Goal: Communication & Community: Answer question/provide support

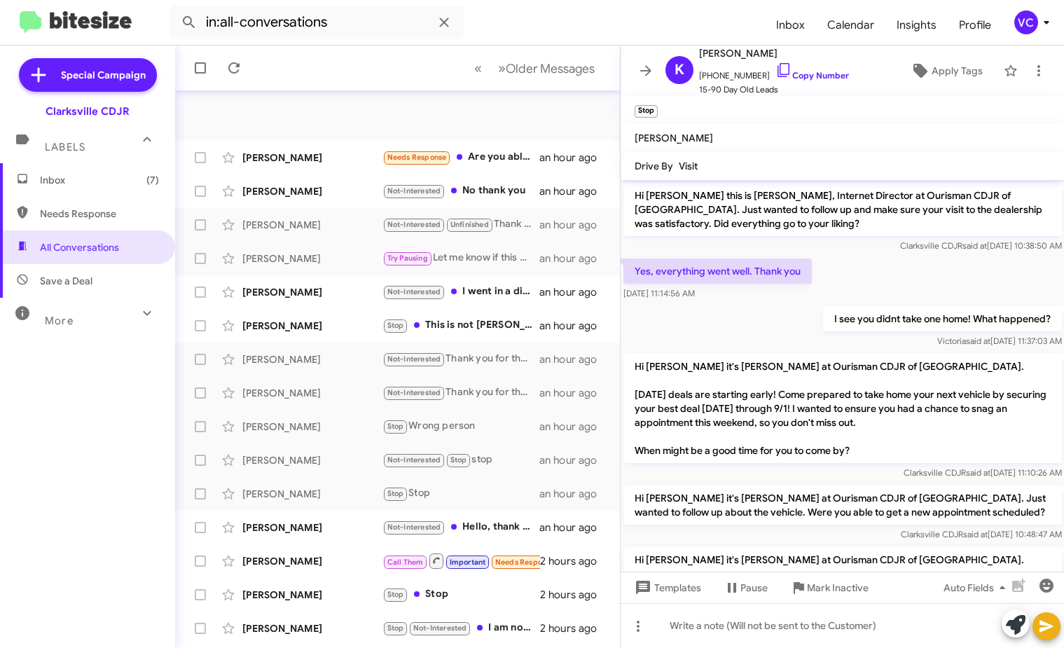
scroll to position [242, 0]
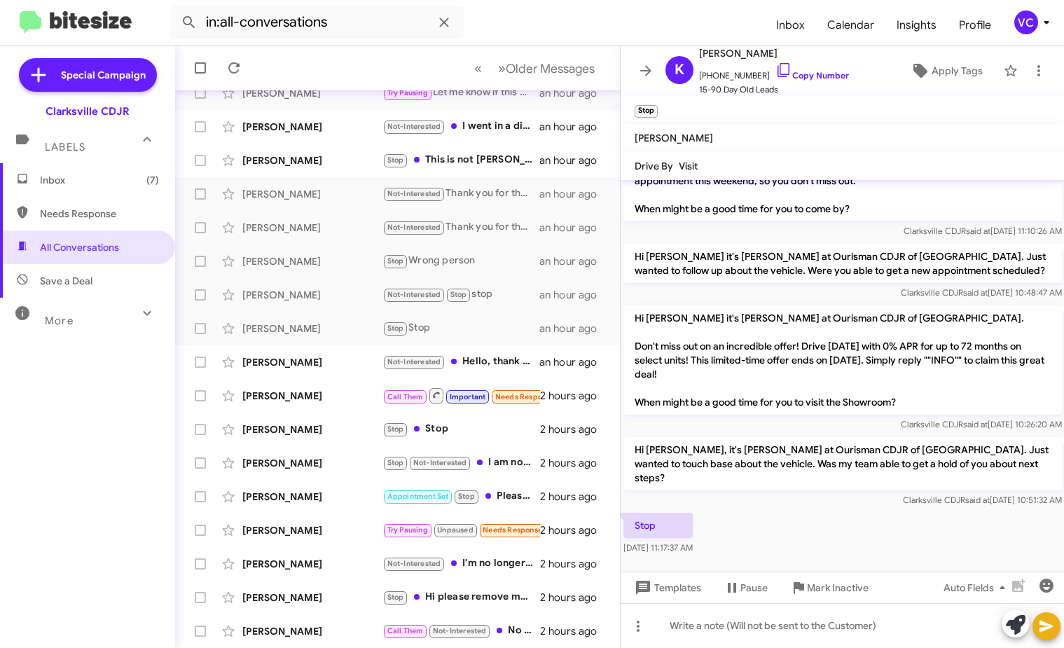
click at [794, 510] on div "Stop [DATE] 11:17:37 AM" at bounding box center [843, 534] width 444 height 48
click at [850, 519] on div "Stop [DATE] 11:17:37 AM" at bounding box center [843, 534] width 444 height 48
click at [855, 521] on div "Stop [DATE] 11:17:37 AM" at bounding box center [843, 534] width 444 height 48
click at [315, 362] on div "[PERSON_NAME]" at bounding box center [312, 362] width 140 height 14
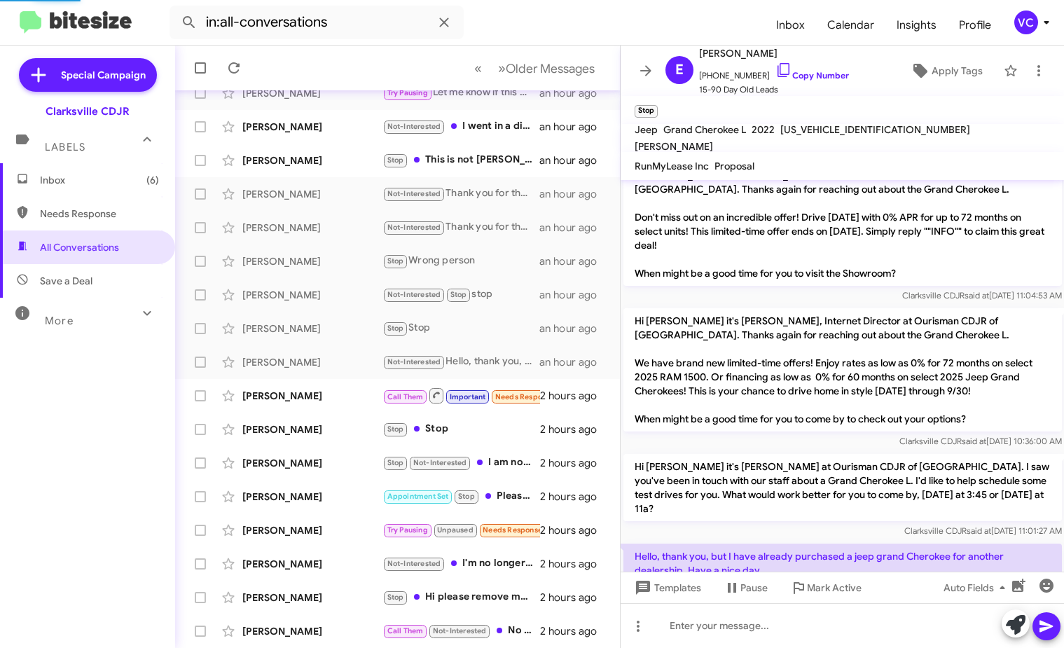
scroll to position [309, 0]
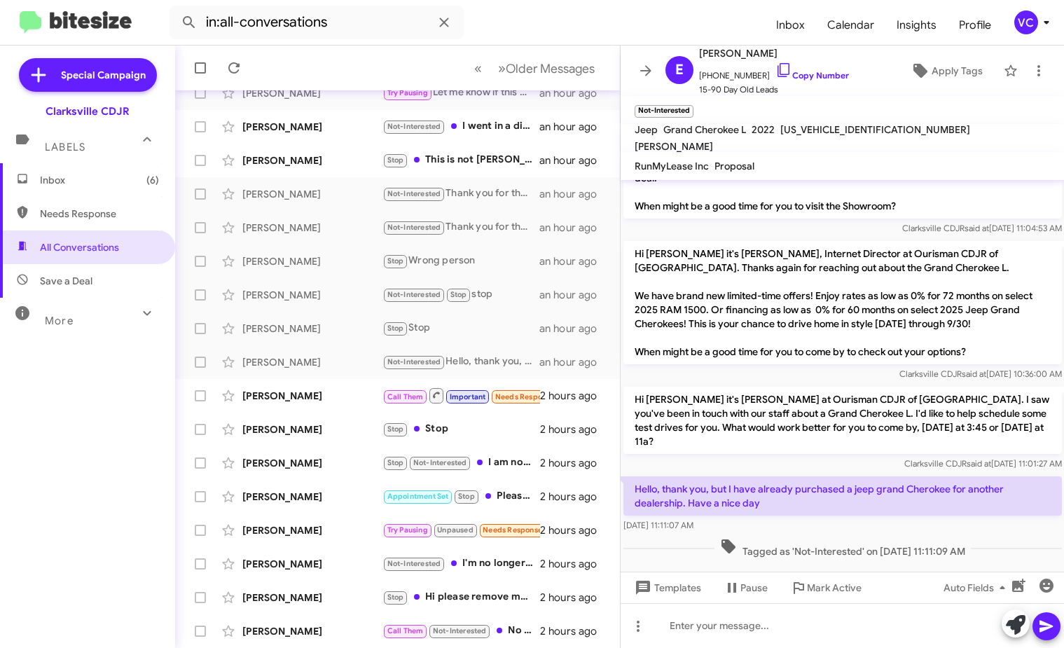
click at [731, 413] on p "Hi [PERSON_NAME] it's [PERSON_NAME] at Ourisman CDJR of [GEOGRAPHIC_DATA]. I sa…" at bounding box center [843, 420] width 439 height 67
drag, startPoint x: 706, startPoint y: 468, endPoint x: 921, endPoint y: 493, distance: 217.2
click at [919, 491] on p "Hello, thank you, but I have already purchased a jeep grand Cherokee for anothe…" at bounding box center [843, 496] width 439 height 39
click at [926, 506] on div "Hello, thank you, but I have already purchased a jeep grand Cherokee for anothe…" at bounding box center [843, 505] width 439 height 56
drag, startPoint x: 886, startPoint y: 333, endPoint x: 830, endPoint y: 172, distance: 170.9
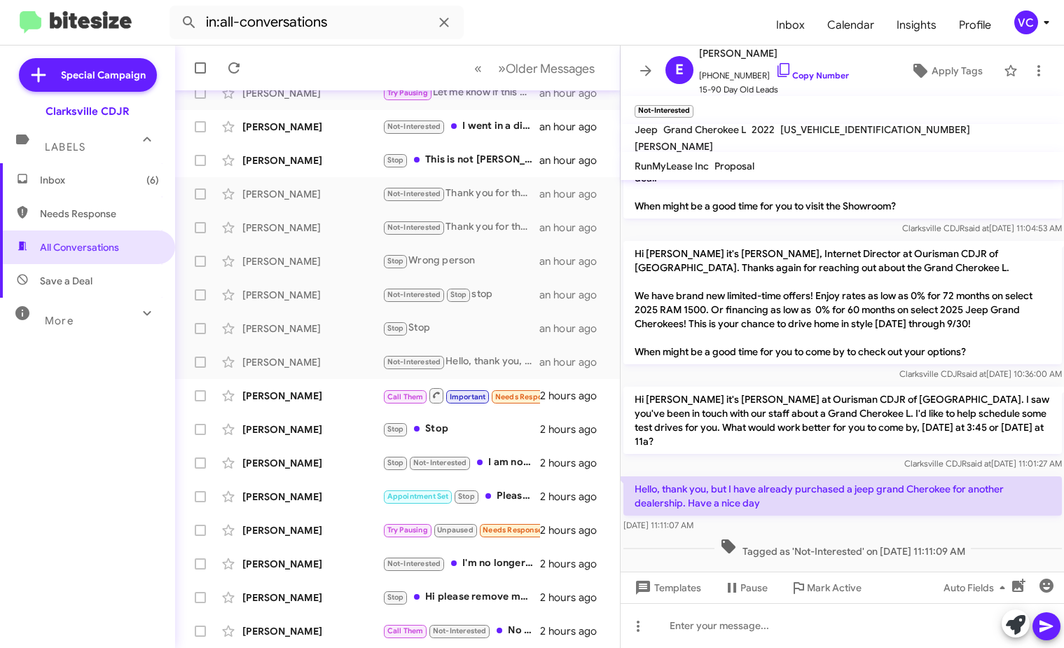
click at [885, 322] on p "Hi [PERSON_NAME] it's [PERSON_NAME], Internet Director at Ourisman CDJR of [GEO…" at bounding box center [843, 302] width 439 height 123
click at [808, 83] on span "15-90 Day Old Leads" at bounding box center [774, 90] width 150 height 14
click at [810, 73] on link "Copy Number" at bounding box center [813, 75] width 74 height 11
click at [805, 78] on link "Copy Number" at bounding box center [813, 75] width 74 height 11
click at [793, 432] on p "Hi [PERSON_NAME] it's [PERSON_NAME] at Ourisman CDJR of [GEOGRAPHIC_DATA]. I sa…" at bounding box center [843, 420] width 439 height 67
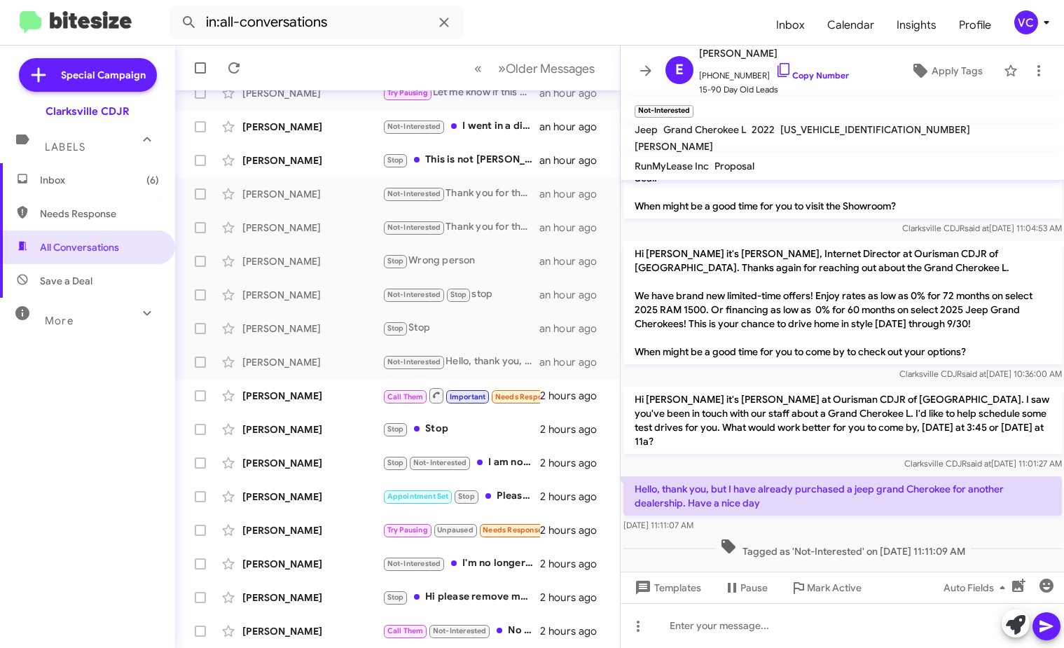
drag, startPoint x: 891, startPoint y: 456, endPoint x: 874, endPoint y: 440, distance: 23.3
click at [891, 457] on div "Clarksville CDJR said at [DATE] 11:01:27 AM" at bounding box center [843, 464] width 439 height 14
click at [820, 392] on p "Hi [PERSON_NAME] it's [PERSON_NAME] at Ourisman CDJR of [GEOGRAPHIC_DATA]. I sa…" at bounding box center [843, 420] width 439 height 67
click at [882, 519] on div "[DATE] 11:11:07 AM" at bounding box center [843, 526] width 439 height 14
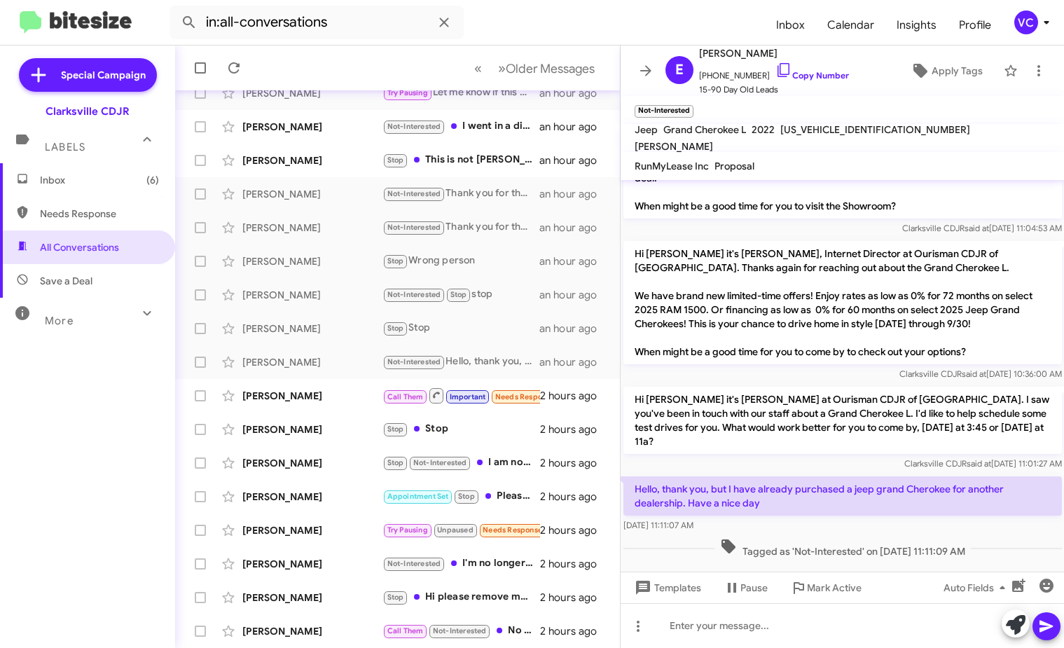
click at [865, 538] on span "Tagged as 'Not-Interested' on [DATE] 11:11:09 AM" at bounding box center [842, 548] width 256 height 20
click at [784, 519] on div "Hello, thank you, but I have already purchased a jeep grand Cherokee for anothe…" at bounding box center [843, 505] width 444 height 62
click at [855, 349] on p "Hi [PERSON_NAME] it's [PERSON_NAME], Internet Director at Ourisman CDJR of [GEO…" at bounding box center [843, 302] width 439 height 123
click at [862, 538] on span "Tagged as 'Not-Interested' on [DATE] 11:11:09 AM" at bounding box center [842, 548] width 256 height 20
click at [900, 561] on div at bounding box center [843, 573] width 444 height 25
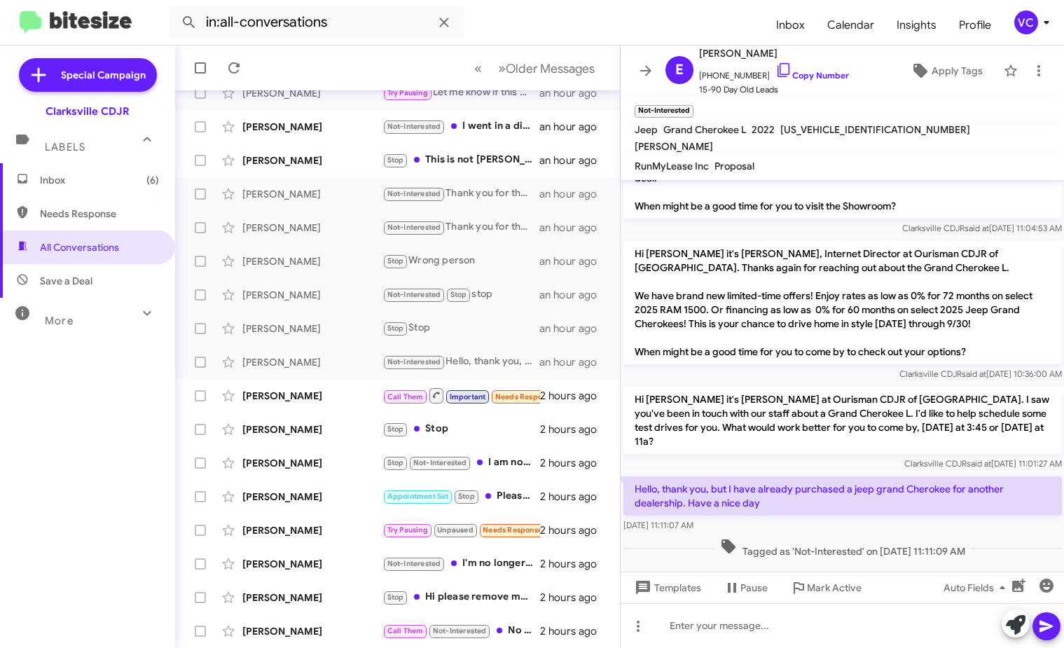
click at [908, 519] on div "[DATE] 11:11:07 AM" at bounding box center [843, 526] width 439 height 14
click at [869, 310] on p "Hi [PERSON_NAME] it's [PERSON_NAME], Internet Director at Ourisman CDJR of [GEO…" at bounding box center [843, 302] width 439 height 123
click at [879, 538] on span "Tagged as 'Not-Interested' on [DATE] 11:11:09 AM" at bounding box center [842, 548] width 256 height 20
click at [815, 538] on span "Tagged as 'Not-Interested' on [DATE] 11:11:09 AM" at bounding box center [842, 548] width 256 height 20
drag, startPoint x: 878, startPoint y: 516, endPoint x: 898, endPoint y: 542, distance: 32.5
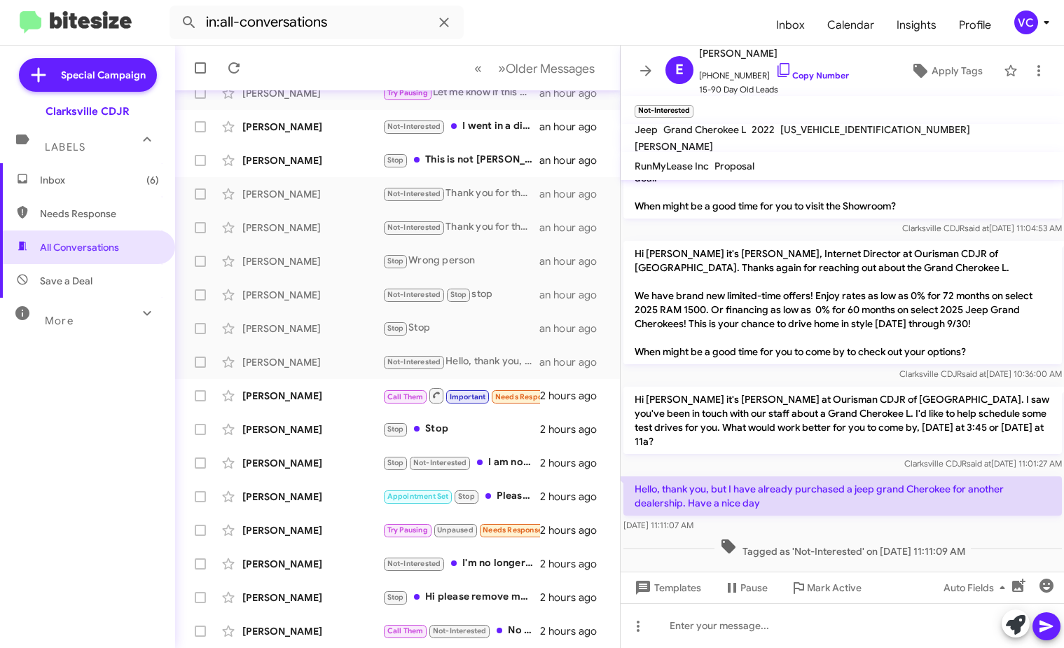
click at [879, 523] on div "Hi [PERSON_NAME] this is [PERSON_NAME], Internet Director at Ourisman CDJR of […" at bounding box center [843, 216] width 444 height 690
click at [917, 561] on div at bounding box center [843, 573] width 444 height 25
click at [969, 519] on div "[DATE] 11:11:07 AM" at bounding box center [843, 526] width 439 height 14
click at [973, 561] on div at bounding box center [843, 573] width 444 height 25
click at [903, 493] on p "Hello, thank you, but I have already purchased a jeep grand Cherokee for anothe…" at bounding box center [843, 496] width 439 height 39
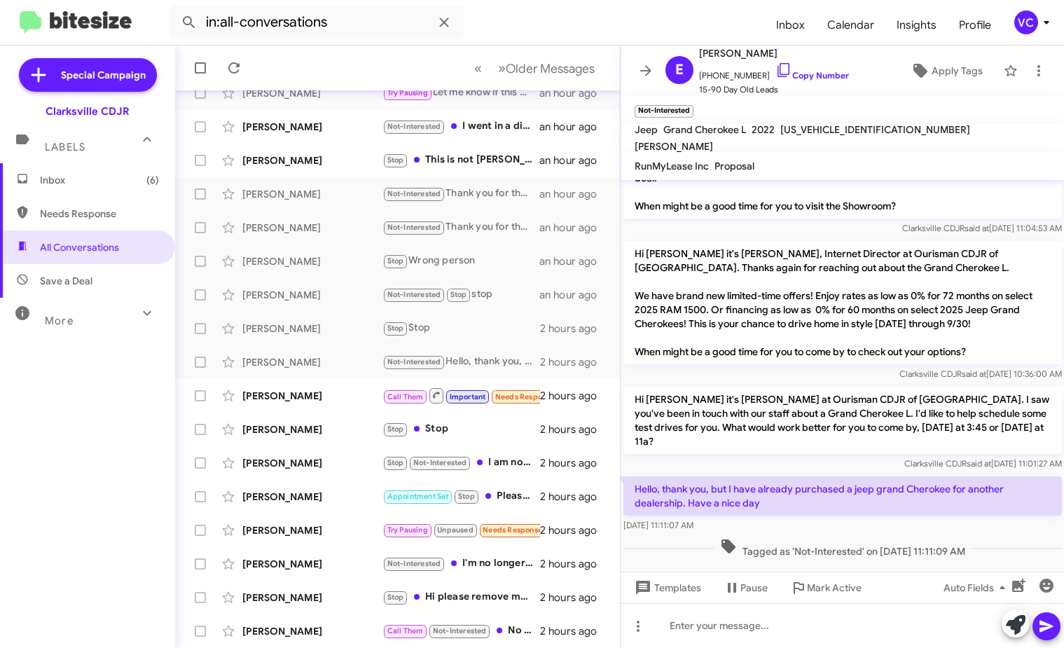
click at [914, 519] on div "[DATE] 11:11:07 AM" at bounding box center [843, 526] width 439 height 14
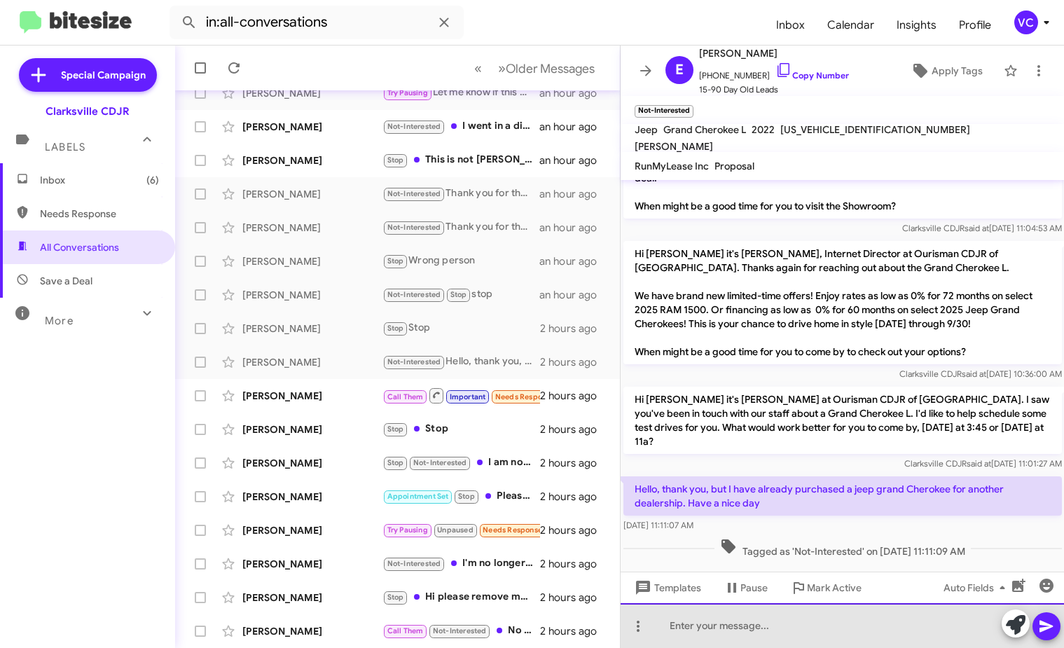
click at [784, 638] on div at bounding box center [843, 625] width 444 height 45
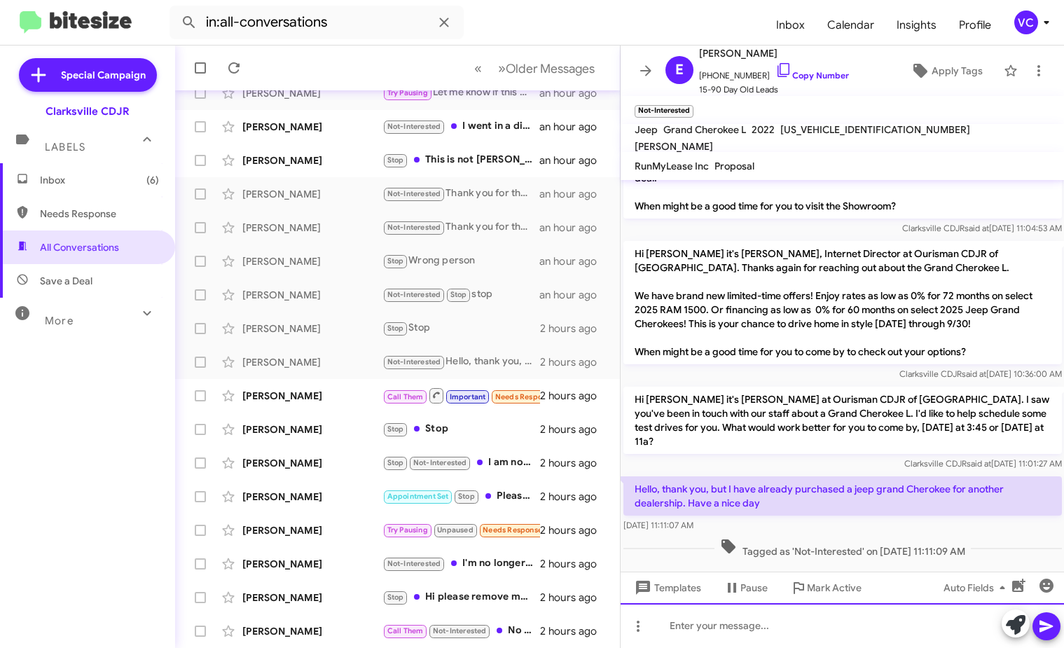
click at [788, 633] on div at bounding box center [843, 625] width 444 height 45
click at [816, 73] on link "Copy Number" at bounding box center [813, 75] width 74 height 11
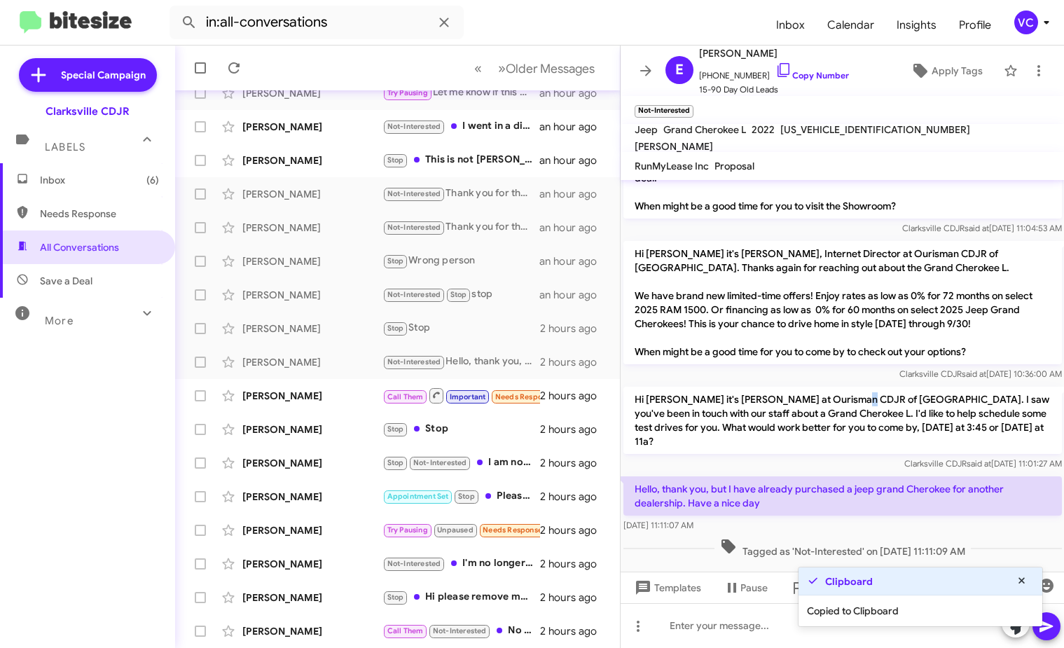
drag, startPoint x: 846, startPoint y: 400, endPoint x: 884, endPoint y: 380, distance: 43.6
click at [845, 400] on p "Hi [PERSON_NAME] it's [PERSON_NAME] at Ourisman CDJR of [GEOGRAPHIC_DATA]. I sa…" at bounding box center [843, 420] width 439 height 67
click at [786, 521] on div "Hello, thank you, but I have already purchased a jeep grand Cherokee for anothe…" at bounding box center [843, 505] width 444 height 62
click at [891, 519] on div "[DATE] 11:11:07 AM" at bounding box center [843, 526] width 439 height 14
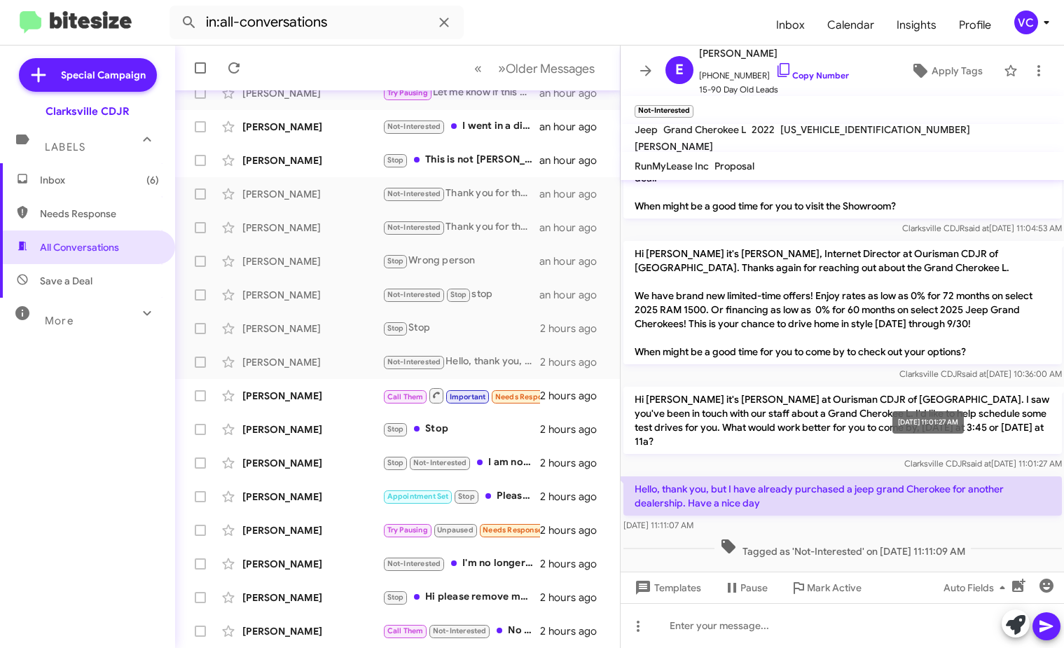
click at [889, 432] on mat-tooltip-component "[DATE] 11:01:27 AM" at bounding box center [928, 423] width 91 height 42
click at [738, 424] on p "Hi [PERSON_NAME] it's [PERSON_NAME] at Ourisman CDJR of [GEOGRAPHIC_DATA]. I sa…" at bounding box center [843, 420] width 439 height 67
click at [777, 519] on div "[DATE] 11:11:07 AM" at bounding box center [843, 526] width 439 height 14
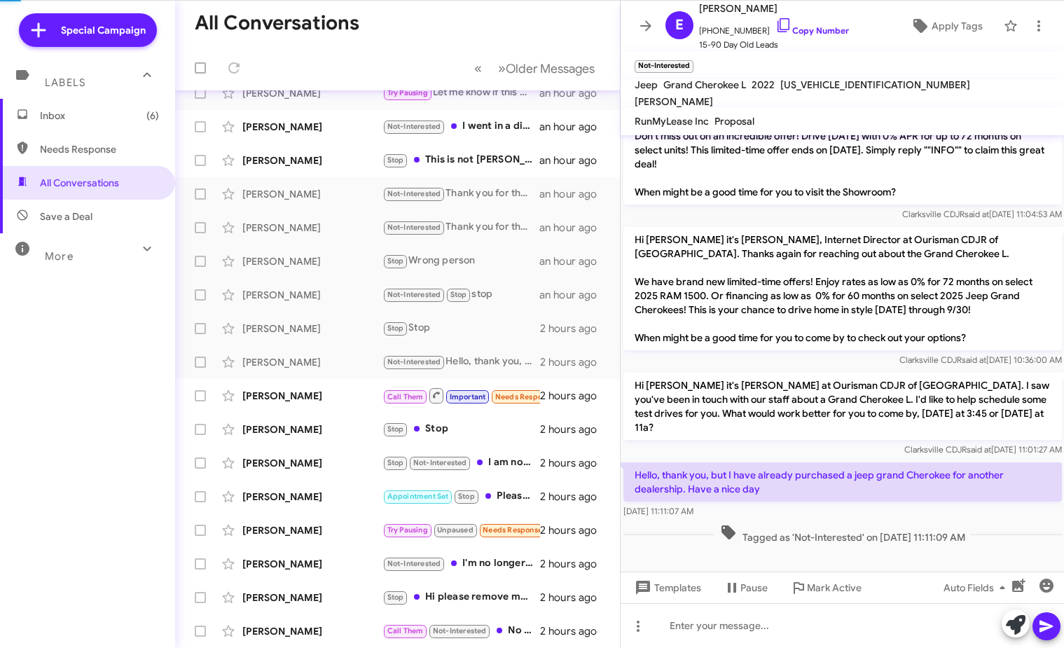
scroll to position [264, 0]
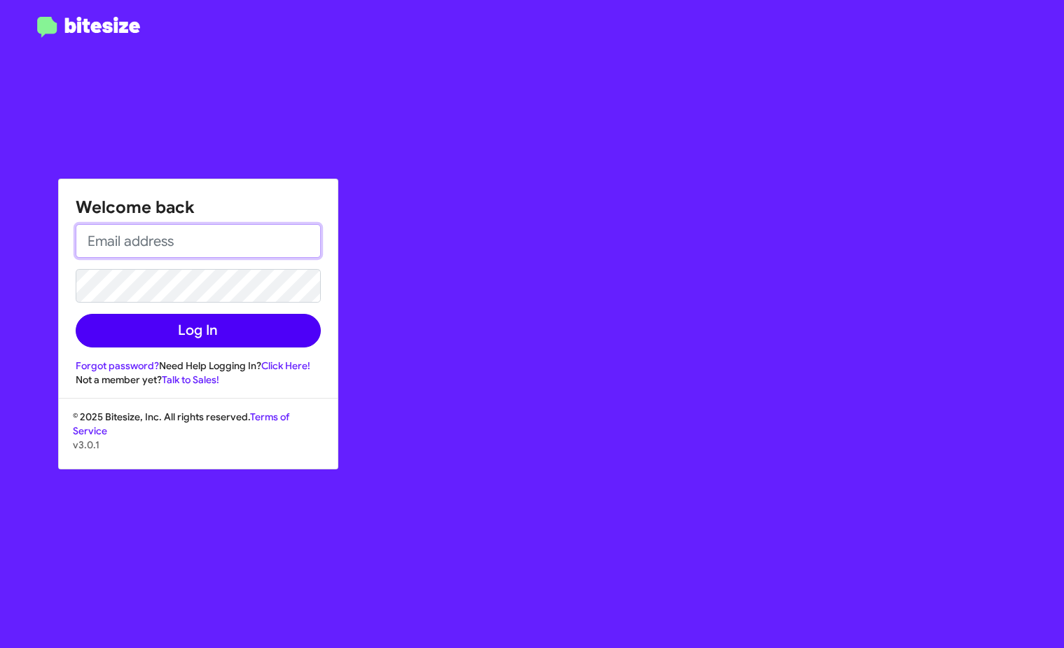
type input "[EMAIL_ADDRESS][DOMAIN_NAME]"
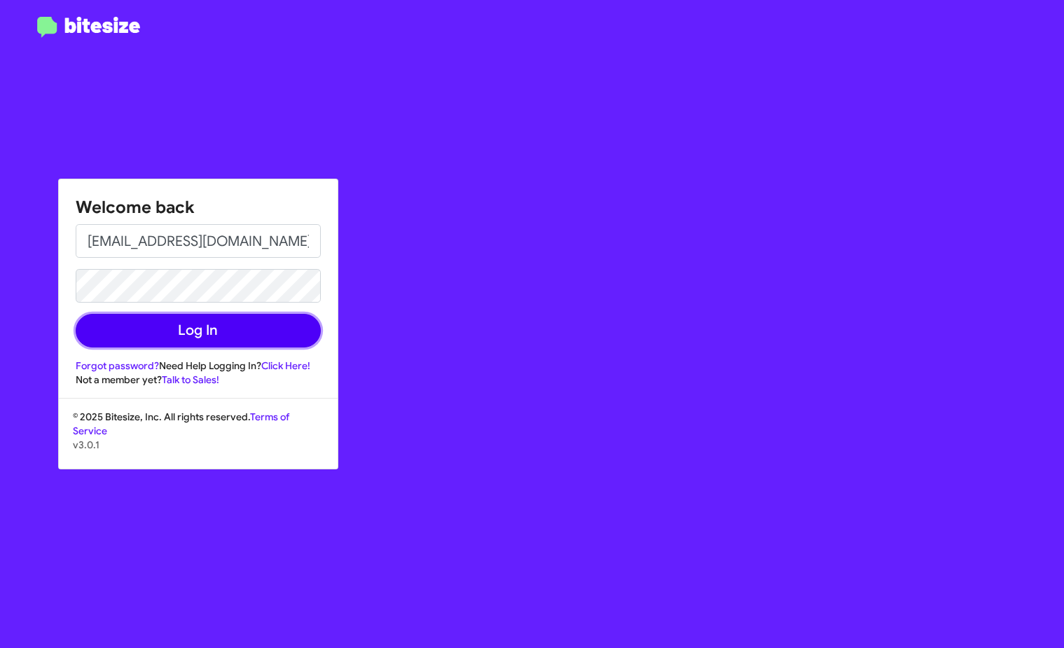
click at [183, 329] on button "Log In" at bounding box center [198, 331] width 245 height 34
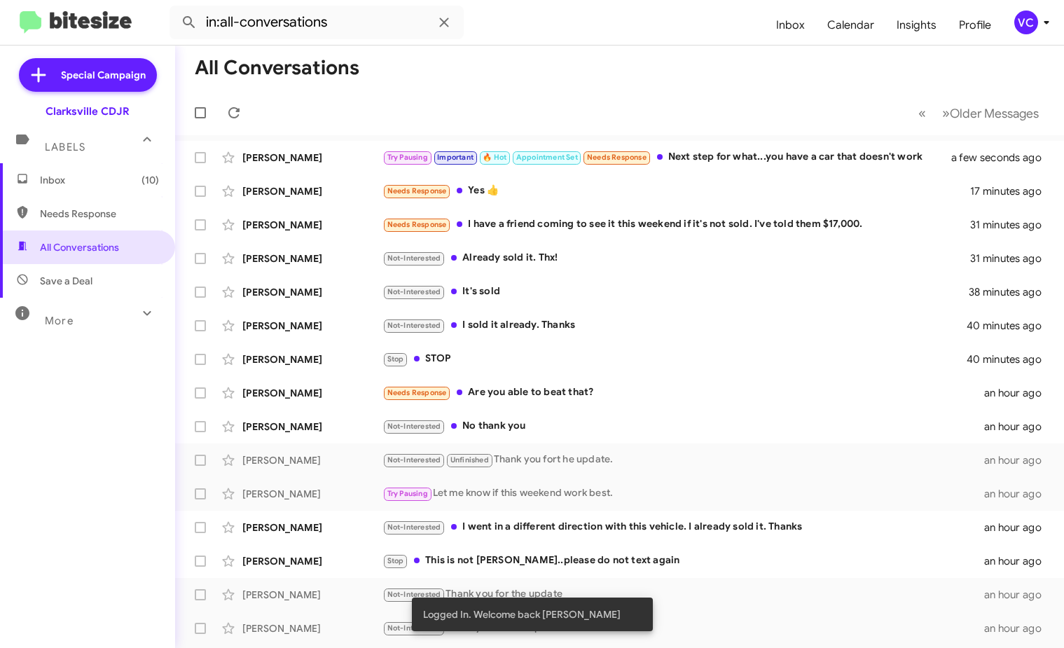
click at [684, 108] on mat-toolbar-row "« Previous » Next Older Messages" at bounding box center [619, 112] width 889 height 45
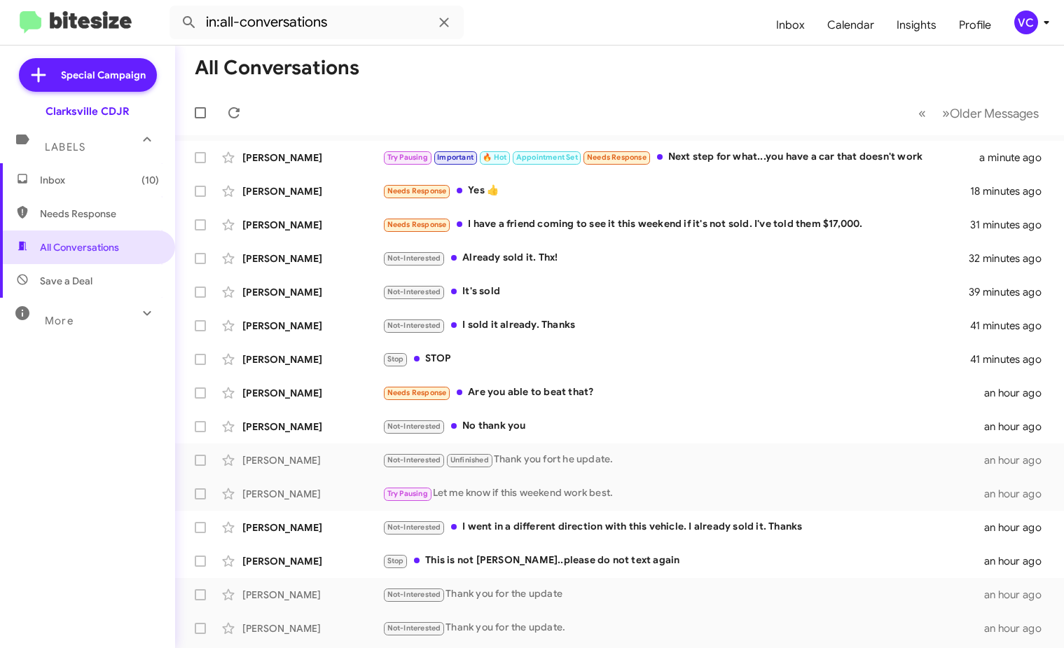
click at [659, 27] on form "in:all-conversations" at bounding box center [468, 23] width 596 height 34
click at [776, 159] on div "Try Pausing Important 🔥 Hot Appointment Set Needs Response Next step for what..…" at bounding box center [690, 157] width 615 height 16
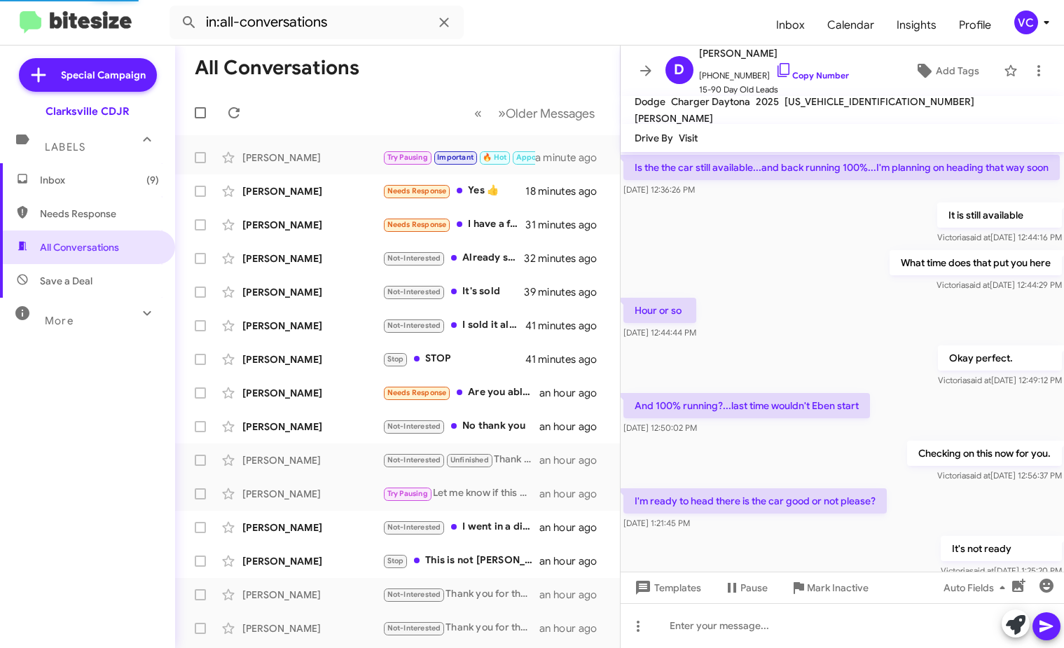
scroll to position [575, 0]
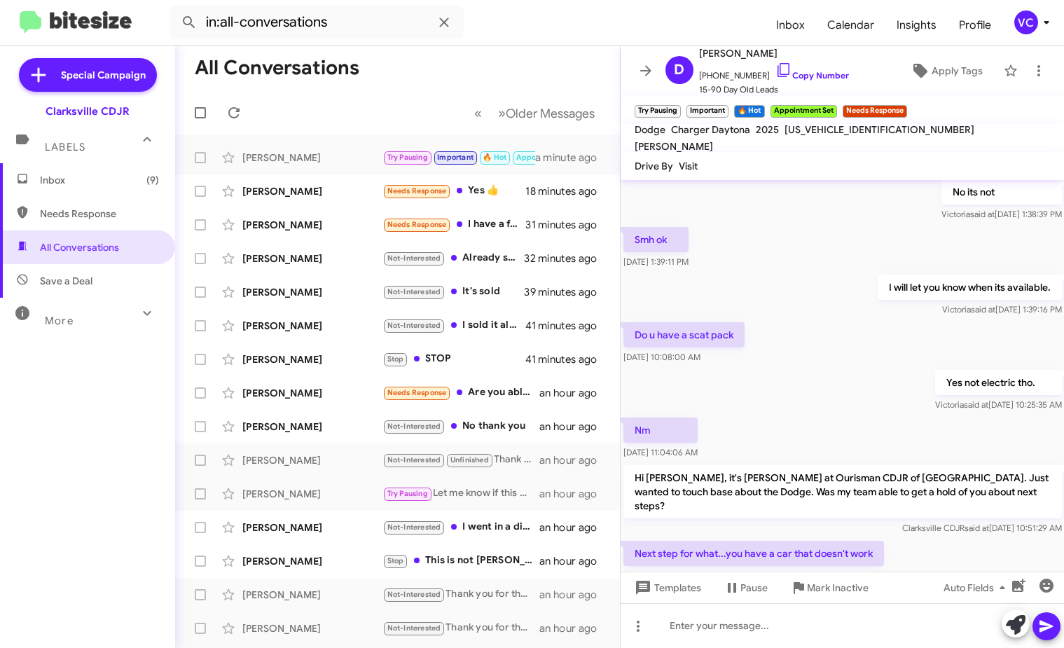
click at [874, 394] on div "Yes not electric tho. [PERSON_NAME] said at [DATE] 10:25:35 AM" at bounding box center [843, 391] width 444 height 48
click at [845, 436] on div "Nm [DATE] 11:04:06 AM" at bounding box center [843, 439] width 444 height 48
click at [845, 437] on div "Nm [DATE] 11:04:06 AM" at bounding box center [843, 439] width 444 height 48
click at [854, 320] on div "I will let you know when its available. [PERSON_NAME] said at [DATE] 1:39:16 PM" at bounding box center [843, 296] width 444 height 48
click at [763, 320] on div "I will let you know when its available. [PERSON_NAME] said at [DATE] 1:39:16 PM" at bounding box center [843, 296] width 444 height 48
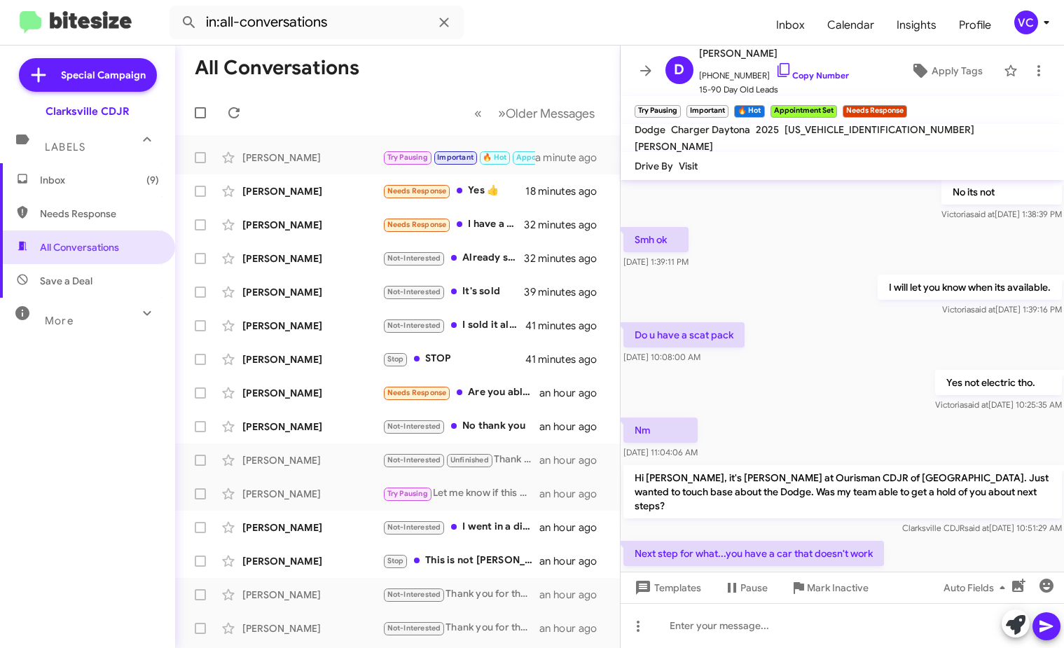
click at [772, 406] on div "Yes not electric tho. [PERSON_NAME] said at [DATE] 10:25:35 AM" at bounding box center [843, 391] width 444 height 48
click at [802, 337] on div "Do u have a scat pack [DATE] 10:08:00 AM" at bounding box center [843, 344] width 444 height 48
click at [855, 432] on div "Nm [DATE] 11:04:06 AM" at bounding box center [843, 439] width 444 height 48
drag, startPoint x: 837, startPoint y: 406, endPoint x: 852, endPoint y: 425, distance: 24.5
click at [842, 411] on div "Yes not electric tho. [PERSON_NAME] said at [DATE] 10:25:35 AM" at bounding box center [843, 391] width 444 height 48
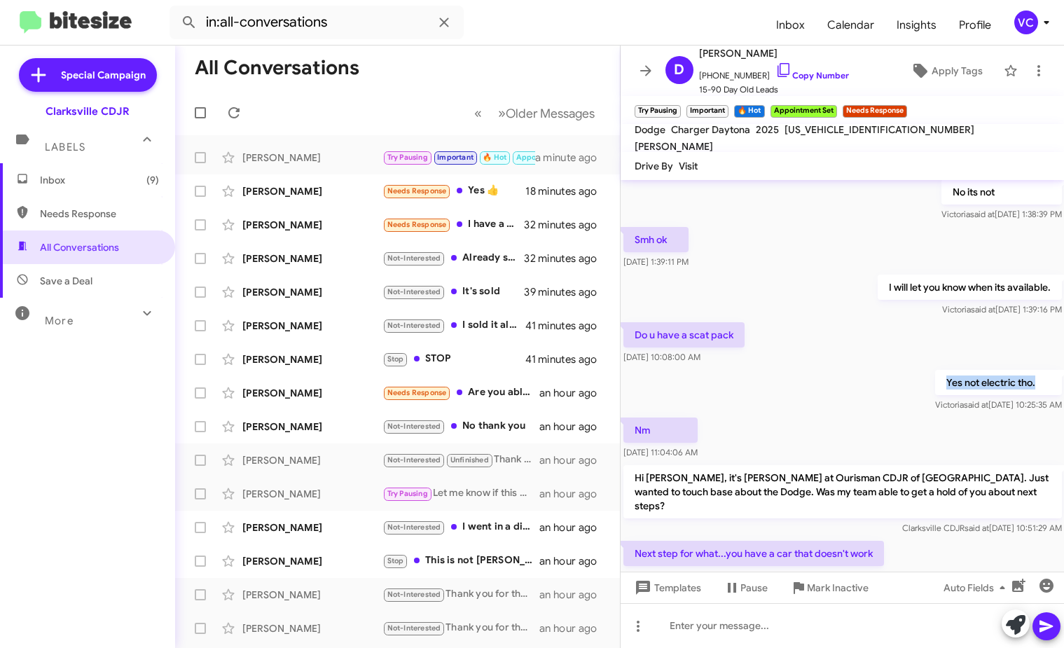
click at [853, 415] on div "Yes not electric tho. [PERSON_NAME] said at [DATE] 10:25:35 AM" at bounding box center [843, 391] width 444 height 48
click at [838, 356] on div "Do u have a scat pack [DATE] 10:08:00 AM" at bounding box center [843, 344] width 444 height 48
click at [835, 462] on div "Nm [DATE] 11:04:06 AM" at bounding box center [843, 439] width 444 height 48
click at [832, 458] on div "Nm [DATE] 11:04:06 AM" at bounding box center [843, 439] width 444 height 48
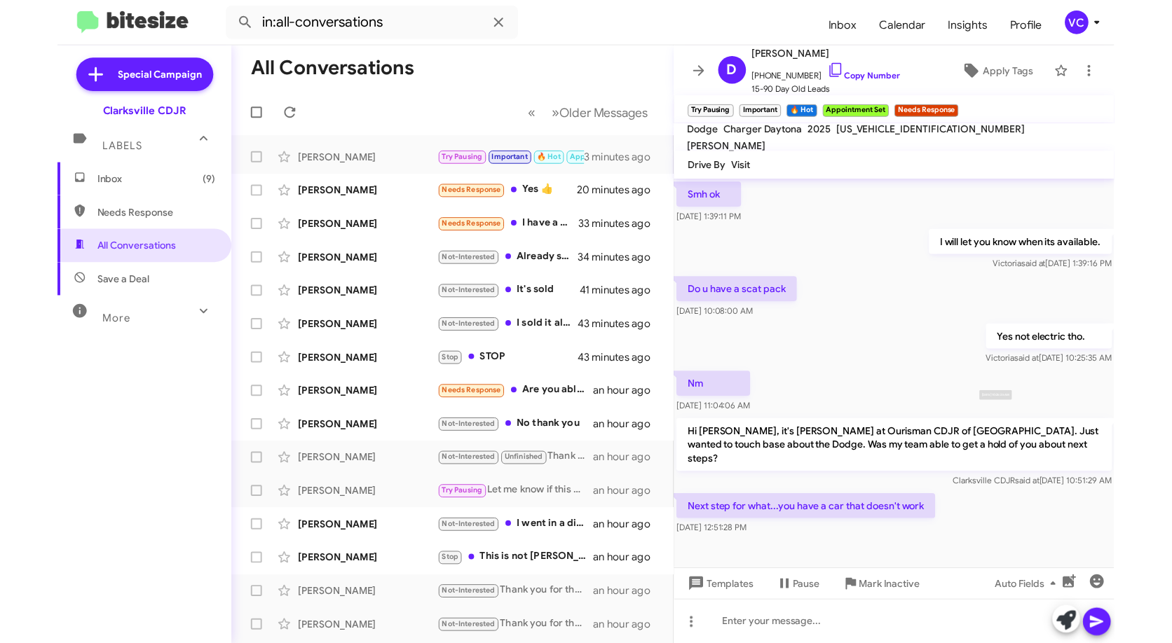
scroll to position [659, 0]
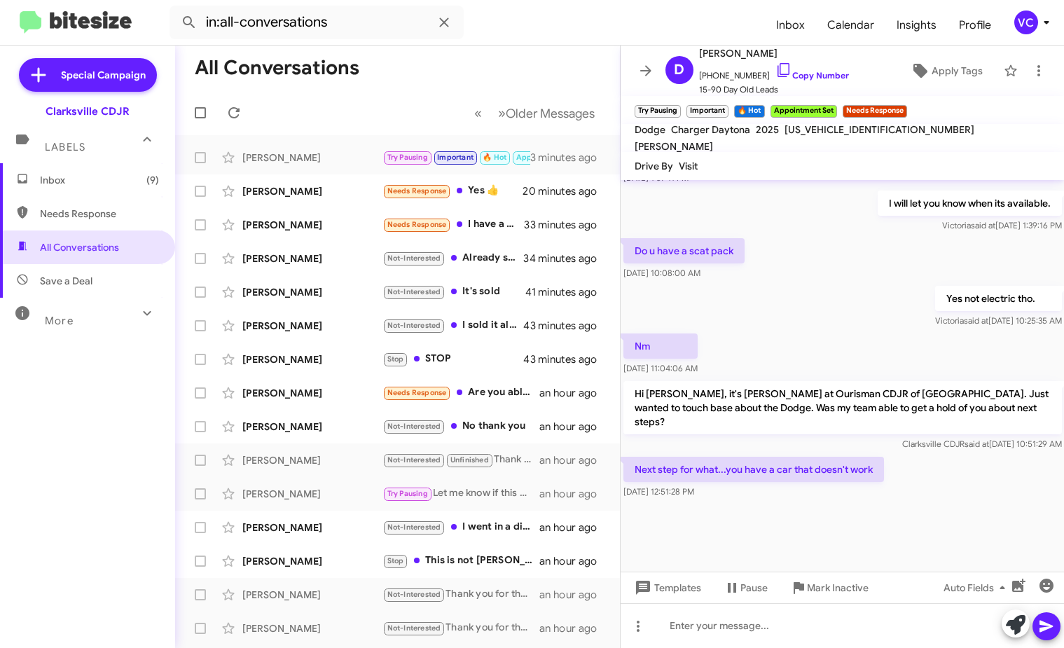
click at [905, 566] on div at bounding box center [843, 537] width 444 height 70
click at [914, 310] on mat-tooltip-component "[DATE] 10:25:35 AM" at bounding box center [945, 308] width 95 height 42
click at [924, 506] on div at bounding box center [843, 537] width 444 height 70
click at [932, 505] on div at bounding box center [843, 537] width 444 height 70
click at [932, 506] on div at bounding box center [843, 537] width 444 height 70
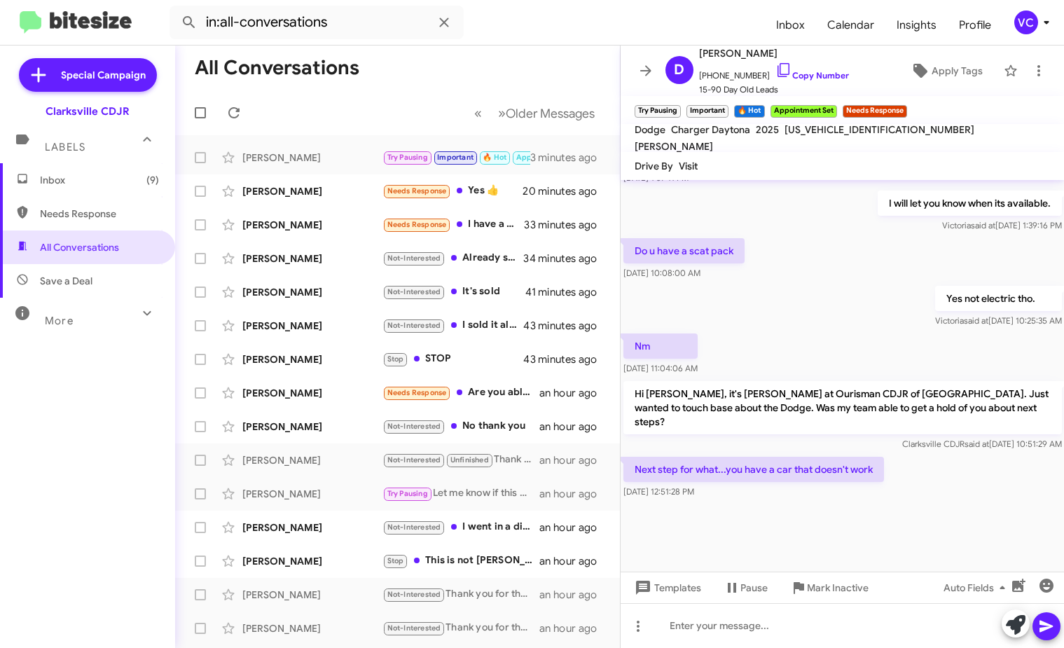
click at [947, 484] on div "Next step for what...you have a car that doesn't work [DATE] 12:51:28 PM" at bounding box center [843, 478] width 444 height 48
click at [935, 306] on p "Yes not electric tho." at bounding box center [998, 298] width 127 height 25
click at [941, 498] on div "Next step for what...you have a car that doesn't work [DATE] 12:51:28 PM" at bounding box center [843, 478] width 444 height 48
click at [875, 352] on div "Nm [DATE] 11:04:06 AM" at bounding box center [843, 355] width 444 height 48
click at [879, 541] on div at bounding box center [843, 537] width 444 height 70
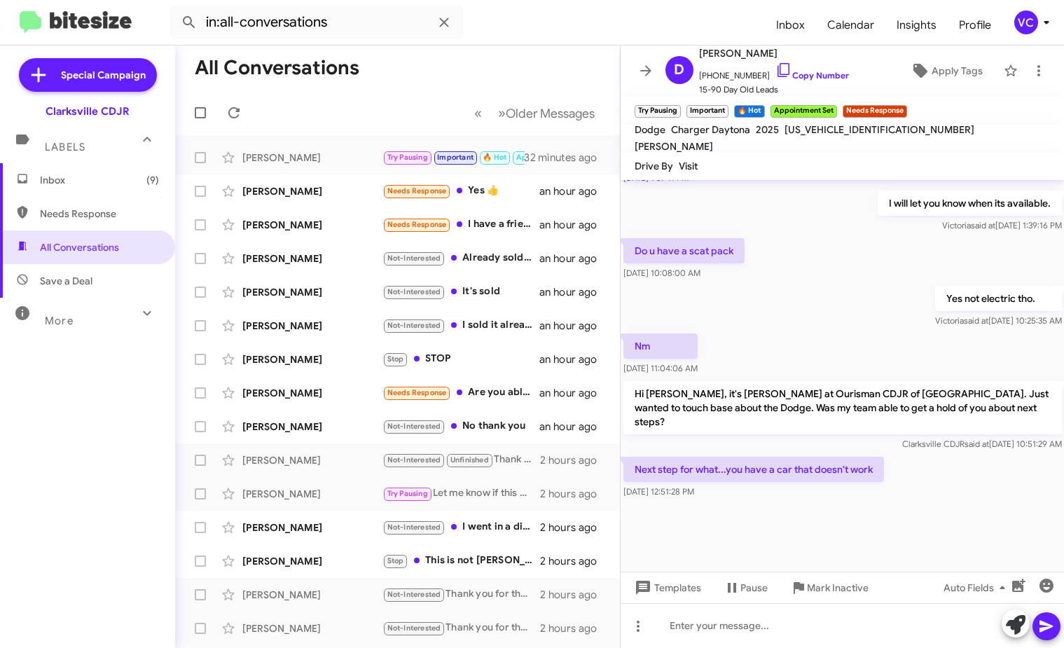
click at [839, 539] on div at bounding box center [843, 537] width 444 height 70
click at [837, 317] on div "Yes not electric tho. [PERSON_NAME] said at [DATE] 10:25:35 AM" at bounding box center [843, 307] width 444 height 48
drag, startPoint x: 872, startPoint y: 517, endPoint x: 842, endPoint y: 431, distance: 91.3
click at [871, 518] on div at bounding box center [843, 537] width 444 height 70
click at [832, 345] on div "Nm [DATE] 11:04:06 AM" at bounding box center [843, 355] width 444 height 48
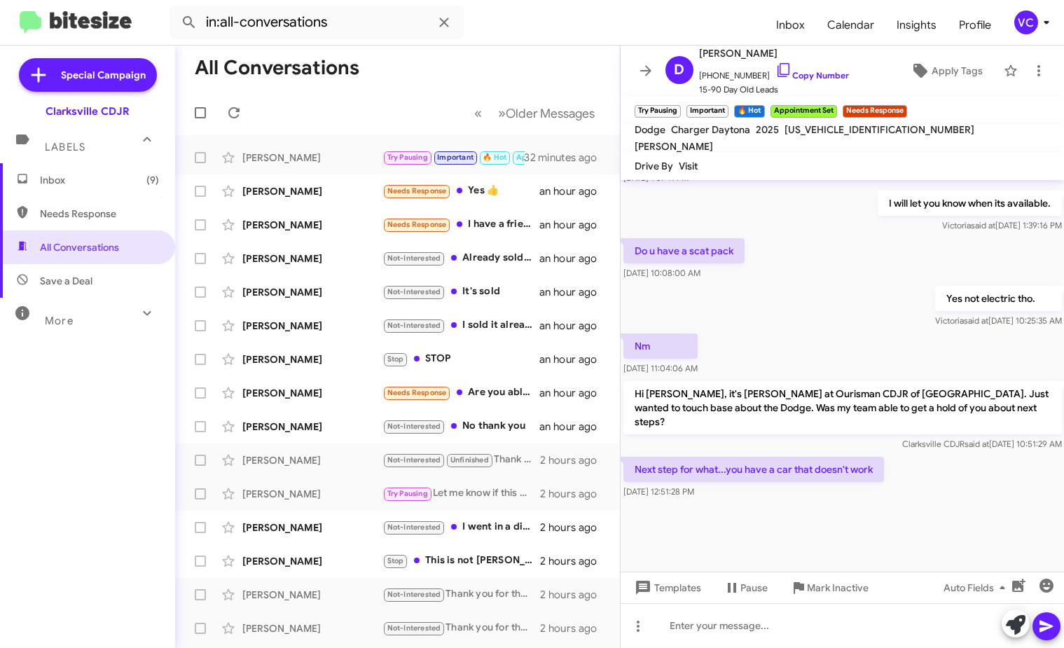
click at [872, 503] on div at bounding box center [843, 537] width 444 height 70
click at [875, 509] on div at bounding box center [843, 537] width 444 height 70
click at [832, 355] on div "Nm [DATE] 11:04:06 AM" at bounding box center [843, 355] width 444 height 48
click at [832, 523] on div at bounding box center [843, 537] width 444 height 70
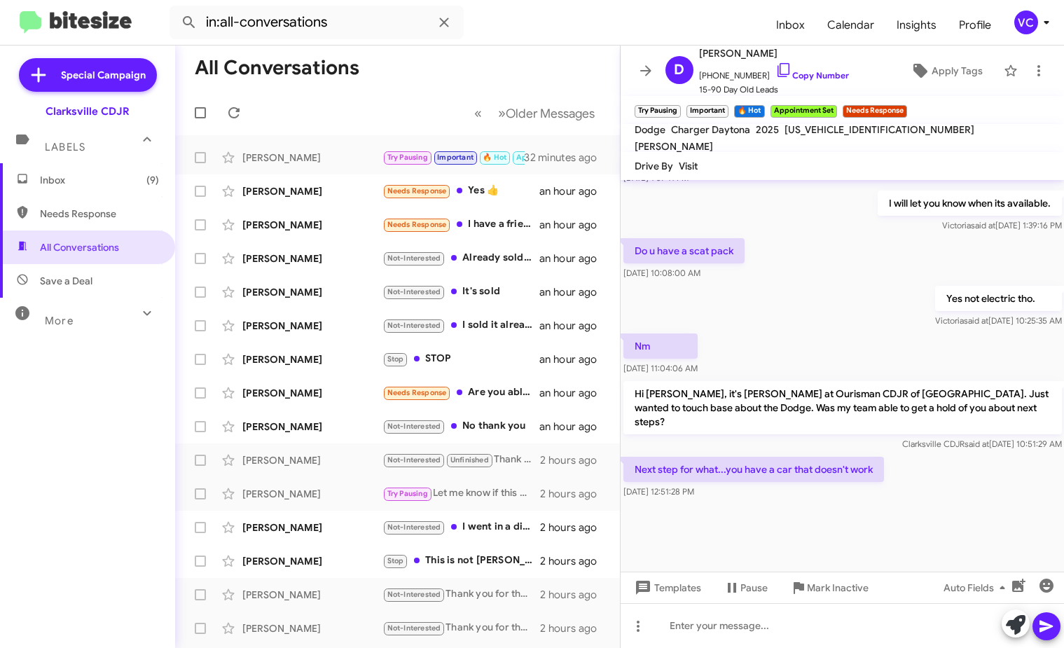
click at [834, 331] on div "Yes not electric tho. [PERSON_NAME] said at [DATE] 10:25:35 AM" at bounding box center [843, 307] width 444 height 48
click at [832, 502] on div at bounding box center [843, 537] width 444 height 70
click at [815, 518] on div at bounding box center [843, 537] width 444 height 70
click at [820, 307] on div "Yes not electric tho. [PERSON_NAME] said at [DATE] 10:25:35 AM" at bounding box center [843, 307] width 444 height 48
click at [807, 71] on link "Copy Number" at bounding box center [813, 75] width 74 height 11
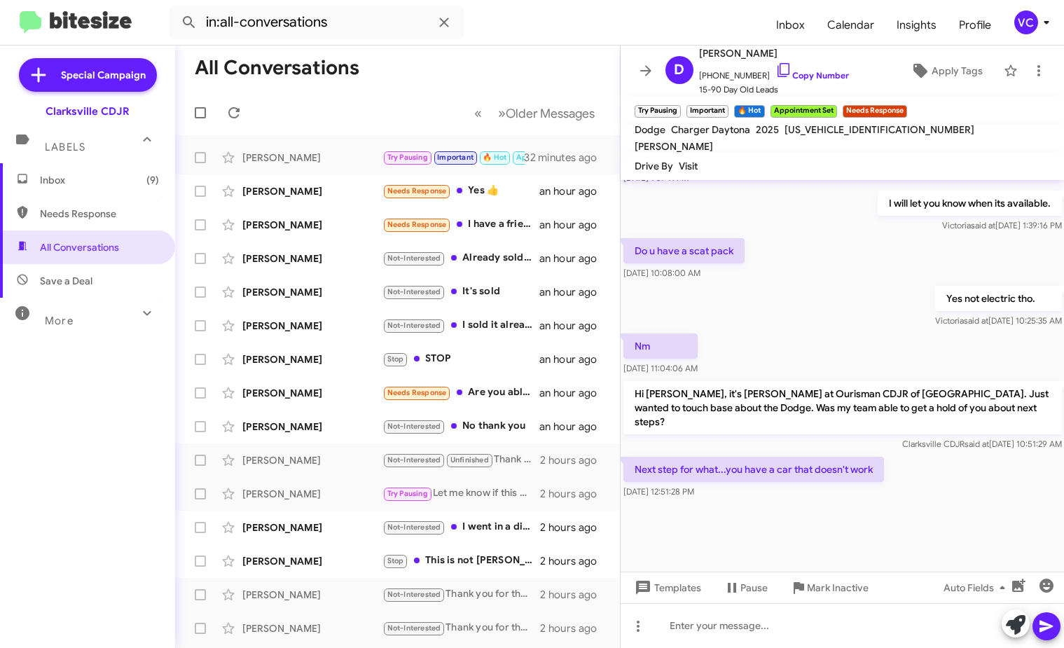
drag, startPoint x: 865, startPoint y: 322, endPoint x: 866, endPoint y: 343, distance: 21.0
click at [866, 329] on div "Yes not electric tho. [PERSON_NAME] said at [DATE] 10:25:35 AM" at bounding box center [843, 307] width 444 height 48
click at [808, 543] on div at bounding box center [843, 537] width 444 height 70
click at [830, 331] on div "Yes not electric tho. [PERSON_NAME] said at [DATE] 10:25:35 AM" at bounding box center [843, 307] width 444 height 48
drag, startPoint x: 848, startPoint y: 303, endPoint x: 870, endPoint y: 470, distance: 168.3
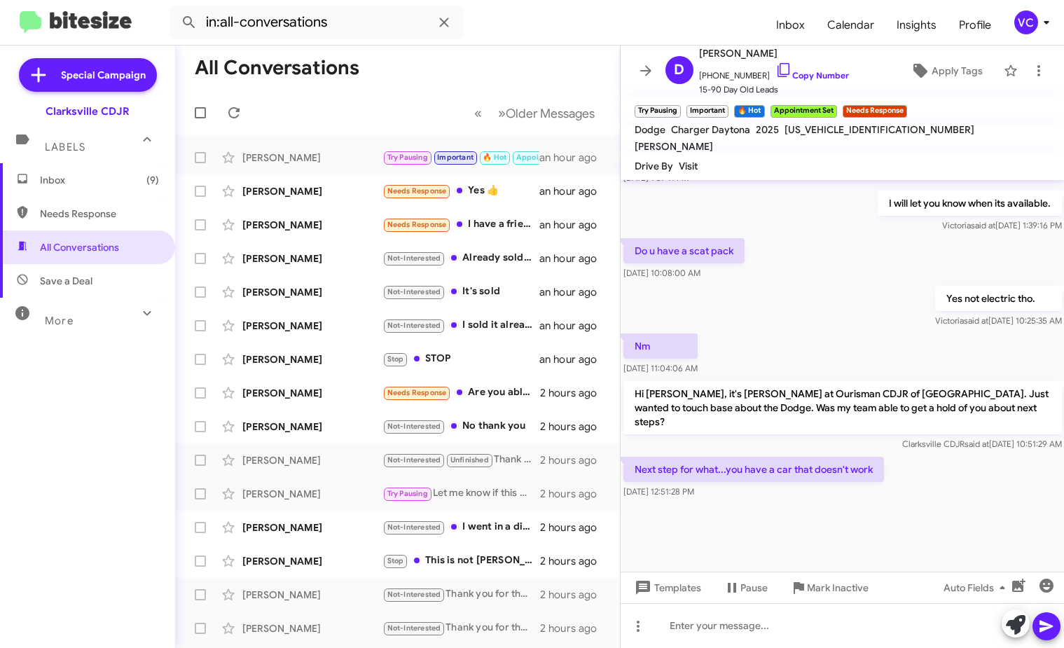
click at [849, 302] on div "Yes not electric tho. [PERSON_NAME] said at [DATE] 10:25:35 AM" at bounding box center [843, 307] width 444 height 48
drag, startPoint x: 880, startPoint y: 497, endPoint x: 890, endPoint y: 494, distance: 10.2
click at [882, 498] on div "[DATE] 12:51:28 PM" at bounding box center [754, 492] width 261 height 14
click at [821, 310] on div "Yes not electric tho. [PERSON_NAME] said at [DATE] 10:25:35 AM" at bounding box center [843, 307] width 444 height 48
click at [934, 470] on div "Next step for what...you have a car that doesn't work [DATE] 12:51:28 PM" at bounding box center [843, 478] width 444 height 48
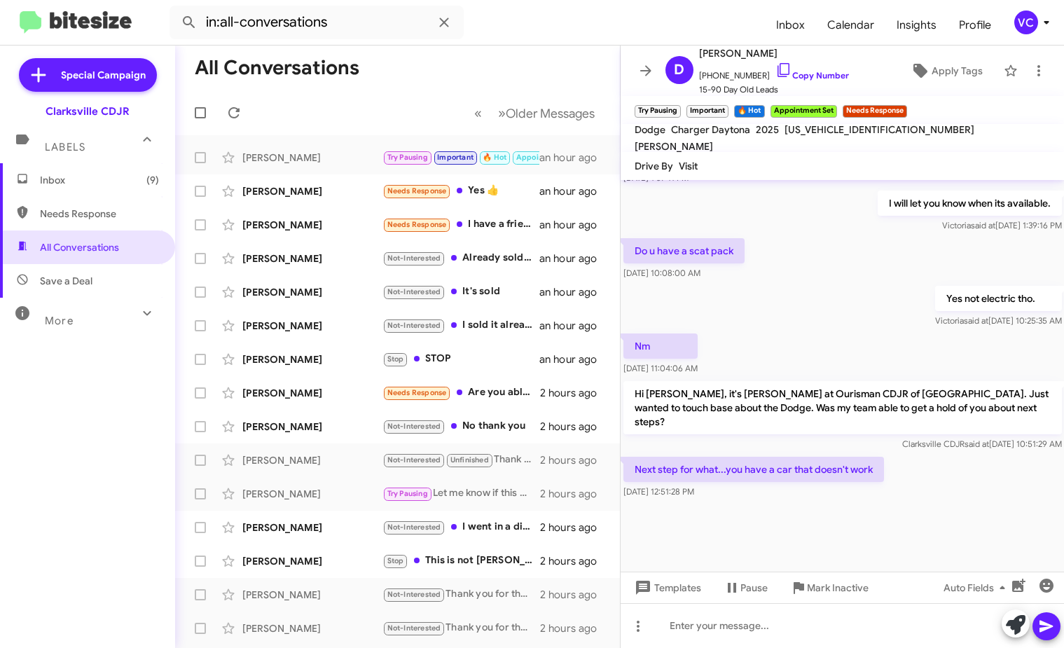
click at [940, 488] on div "Next step for what...you have a car that doesn't work [DATE] 12:51:28 PM" at bounding box center [843, 478] width 444 height 48
click at [942, 491] on div "Next step for what...you have a car that doesn't work [DATE] 12:51:28 PM" at bounding box center [843, 478] width 444 height 48
click at [935, 326] on span "[PERSON_NAME] said at [DATE] 10:25:35 AM" at bounding box center [998, 320] width 127 height 11
click at [942, 493] on div "Next step for what...you have a car that doesn't work [DATE] 12:51:28 PM" at bounding box center [843, 478] width 444 height 48
click at [723, 638] on div at bounding box center [843, 625] width 444 height 45
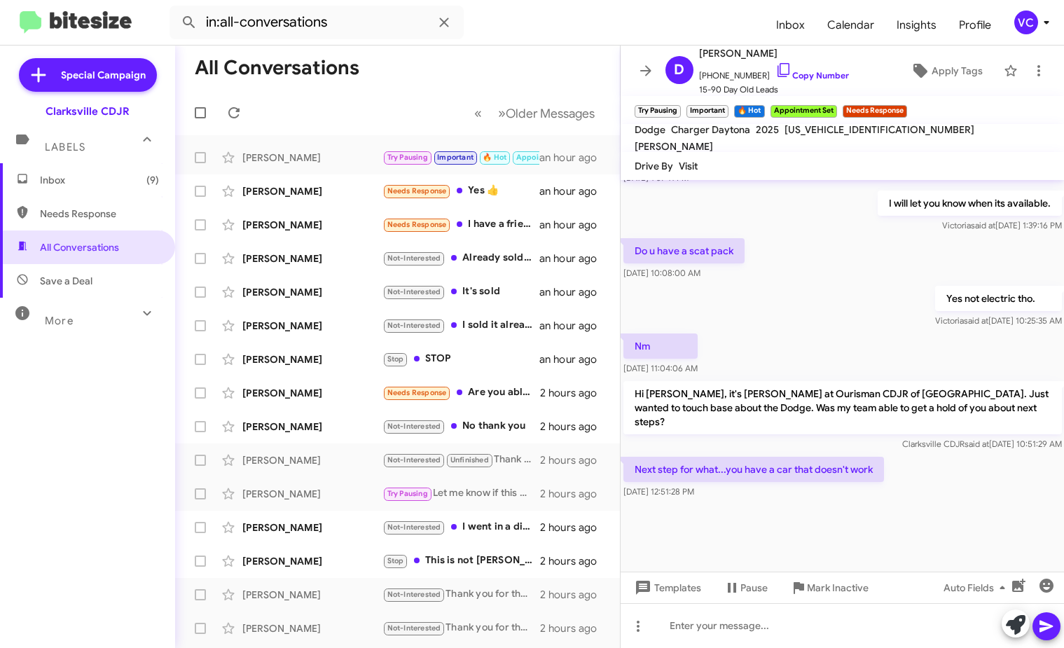
click at [855, 331] on div "Yes not electric tho. [PERSON_NAME] said at [DATE] 10:25:35 AM" at bounding box center [843, 307] width 444 height 48
click at [948, 497] on div "Next step for what...you have a car that doesn't work [DATE] 12:51:28 PM" at bounding box center [843, 478] width 444 height 48
click at [818, 595] on span "Mark Inactive" at bounding box center [838, 587] width 62 height 25
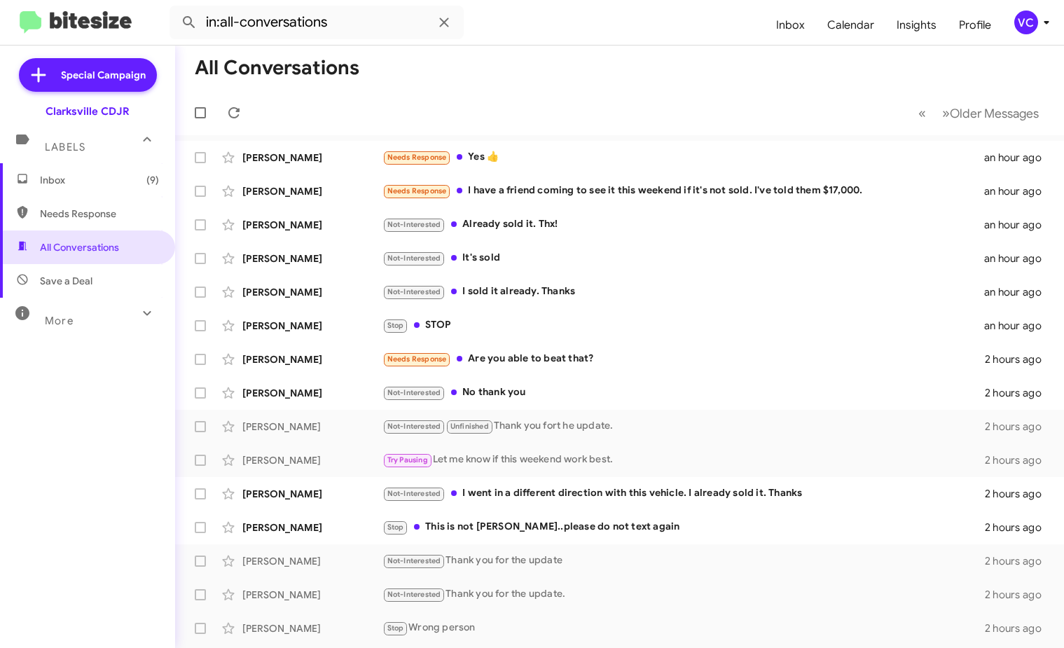
drag, startPoint x: 555, startPoint y: 69, endPoint x: 473, endPoint y: 124, distance: 98.9
click at [556, 68] on mat-toolbar-row "All Conversations" at bounding box center [619, 68] width 889 height 45
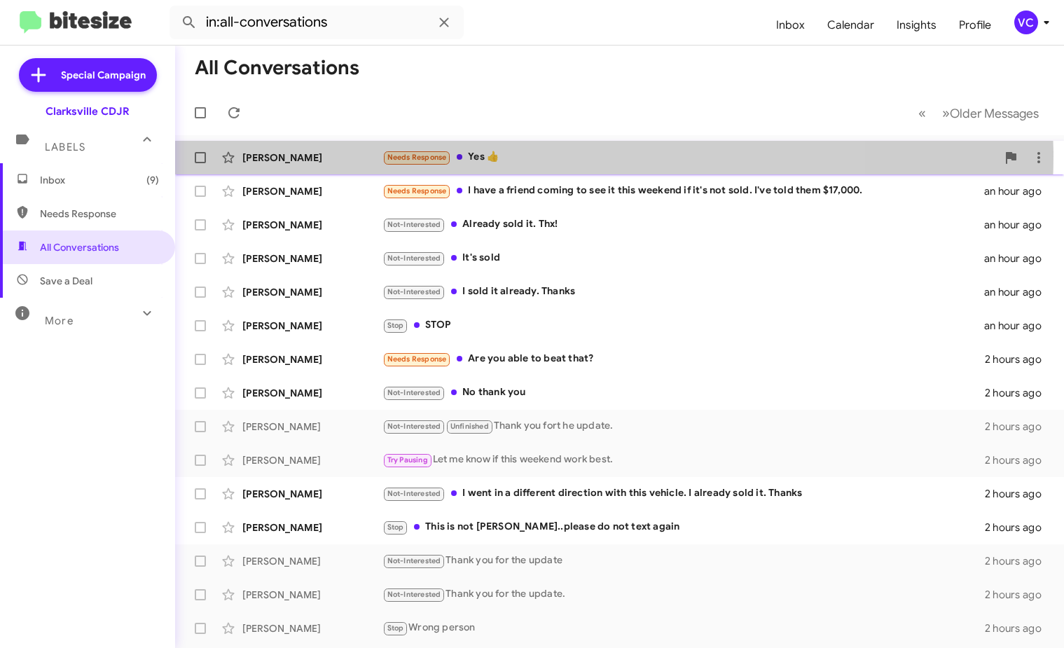
click at [514, 156] on div "Needs Response Yes 👍" at bounding box center [690, 157] width 615 height 16
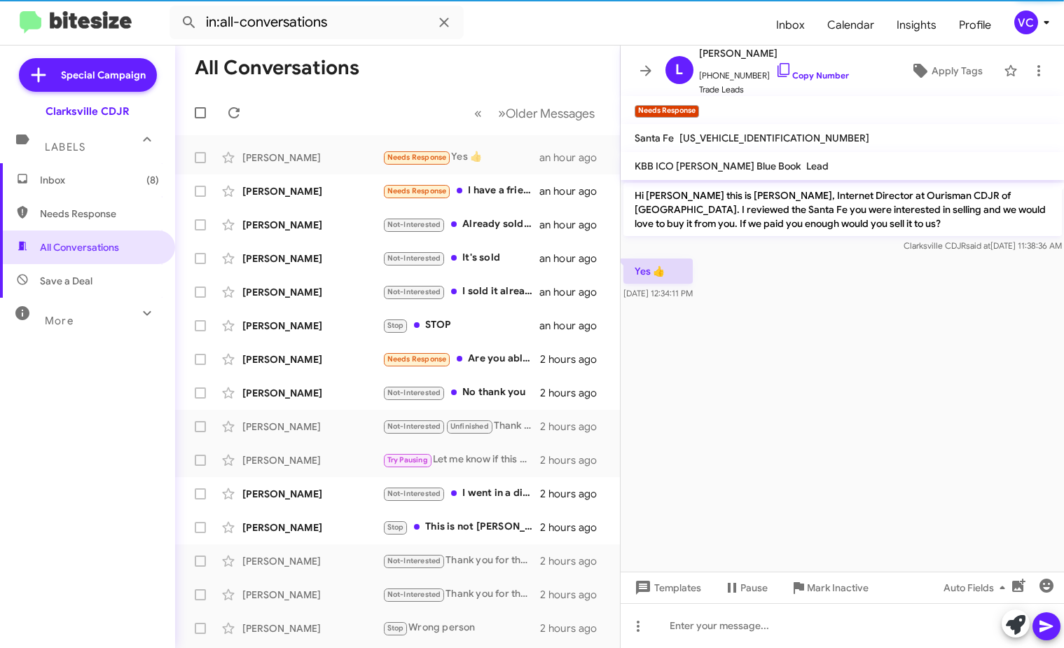
click at [888, 401] on cdk-virtual-scroll-viewport "Hi [PERSON_NAME] this is [PERSON_NAME], Internet Director at Ourisman CDJR of […" at bounding box center [843, 376] width 444 height 392
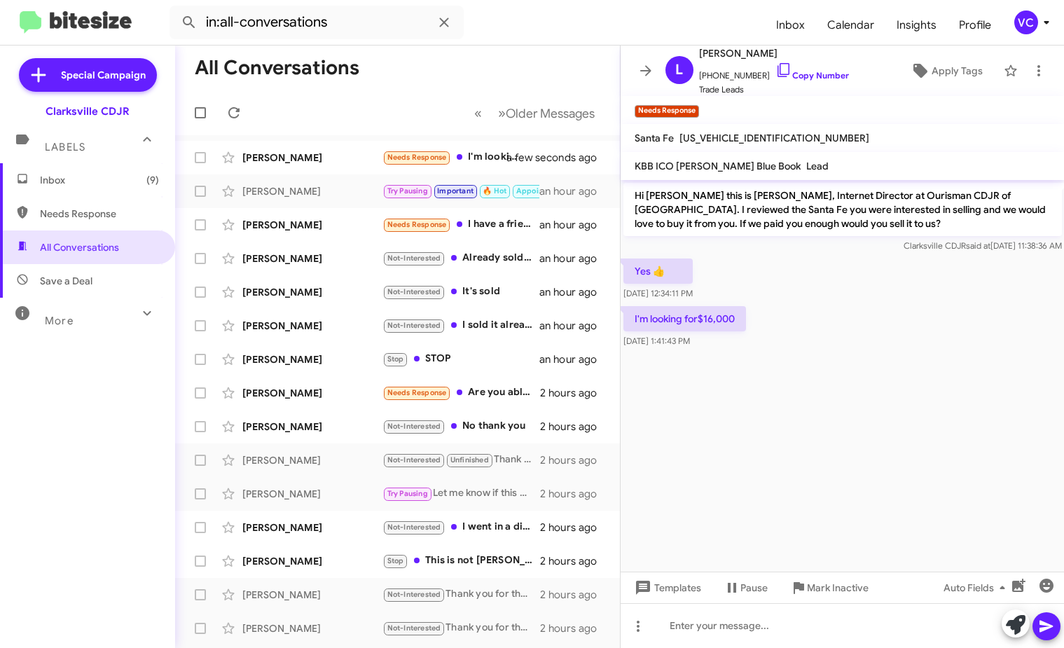
click at [849, 439] on cdk-virtual-scroll-viewport "Hi [PERSON_NAME] this is [PERSON_NAME], Internet Director at Ourisman CDJR of […" at bounding box center [843, 376] width 444 height 392
click at [873, 454] on cdk-virtual-scroll-viewport "Hi [PERSON_NAME] this is [PERSON_NAME], Internet Director at Ourisman CDJR of […" at bounding box center [843, 376] width 444 height 392
click at [884, 454] on cdk-virtual-scroll-viewport "Hi [PERSON_NAME] this is [PERSON_NAME], Internet Director at Ourisman CDJR of […" at bounding box center [843, 376] width 444 height 392
click at [818, 446] on cdk-virtual-scroll-viewport "Hi [PERSON_NAME] this is [PERSON_NAME], Internet Director at Ourisman CDJR of […" at bounding box center [843, 376] width 444 height 392
click at [899, 383] on cdk-virtual-scroll-viewport "Hi [PERSON_NAME] this is [PERSON_NAME], Internet Director at Ourisman CDJR of […" at bounding box center [843, 376] width 444 height 392
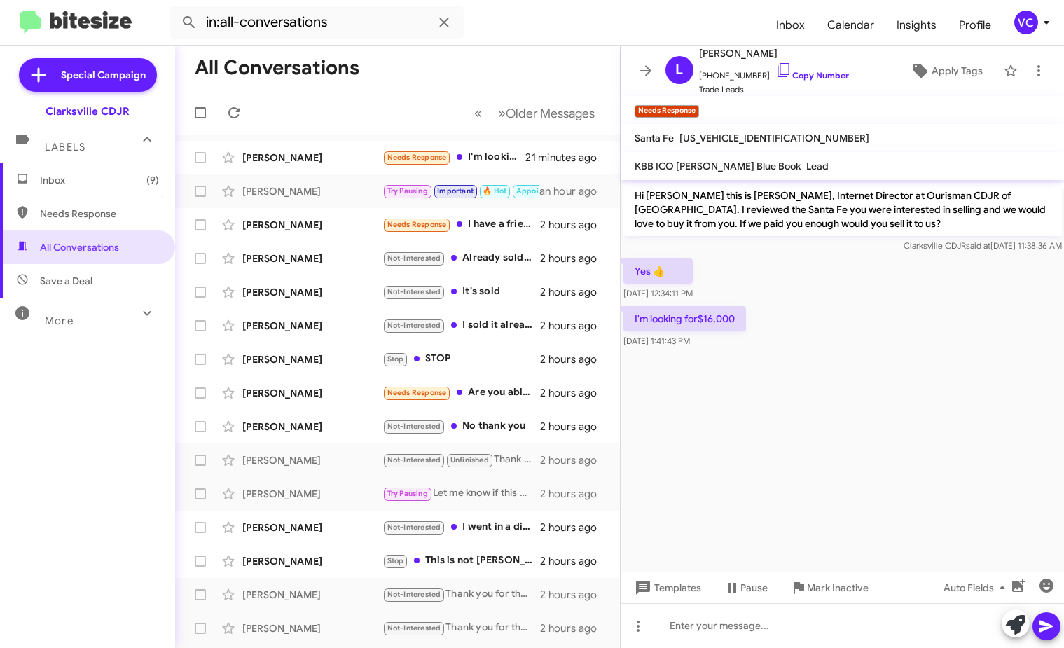
click at [887, 349] on div "I'm looking for$16,000 [DATE] 1:41:43 PM" at bounding box center [843, 327] width 444 height 48
click at [897, 330] on div "I'm looking for$16,000 [DATE] 1:41:43 PM" at bounding box center [843, 327] width 444 height 48
drag, startPoint x: 885, startPoint y: 280, endPoint x: 989, endPoint y: 329, distance: 115.1
click at [895, 279] on div "Yes 👍 [DATE] 12:34:11 PM" at bounding box center [843, 280] width 444 height 48
drag, startPoint x: 989, startPoint y: 329, endPoint x: 844, endPoint y: 320, distance: 146.0
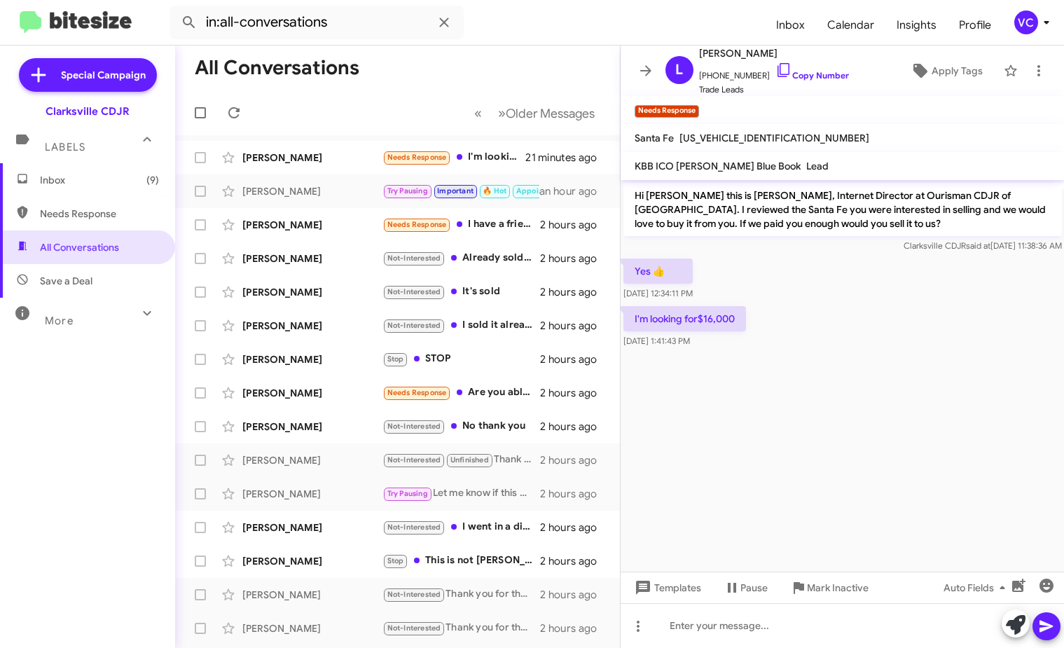
click at [989, 331] on div "I'm looking for$16,000 [DATE] 1:41:43 PM" at bounding box center [843, 327] width 444 height 48
click at [810, 440] on cdk-virtual-scroll-viewport "Hi [PERSON_NAME] this is [PERSON_NAME], Internet Director at Ourisman CDJR of […" at bounding box center [843, 376] width 444 height 392
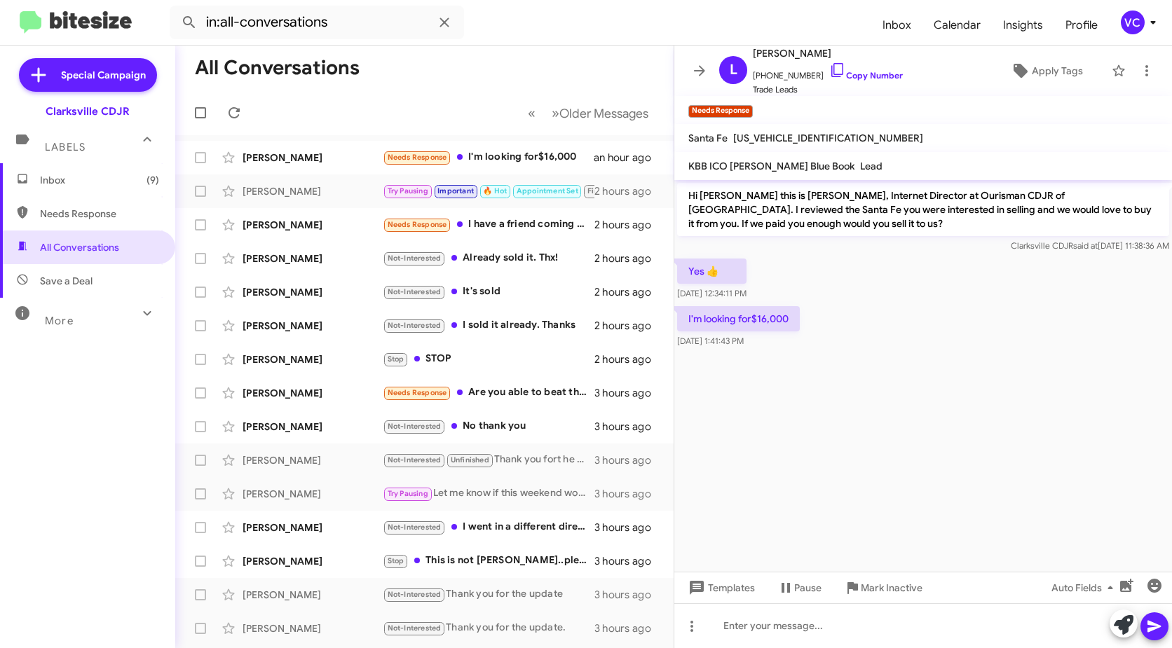
click at [970, 415] on cdk-virtual-scroll-viewport "Hi [PERSON_NAME] this is [PERSON_NAME], Internet Director at Ourisman CDJR of […" at bounding box center [923, 376] width 498 height 392
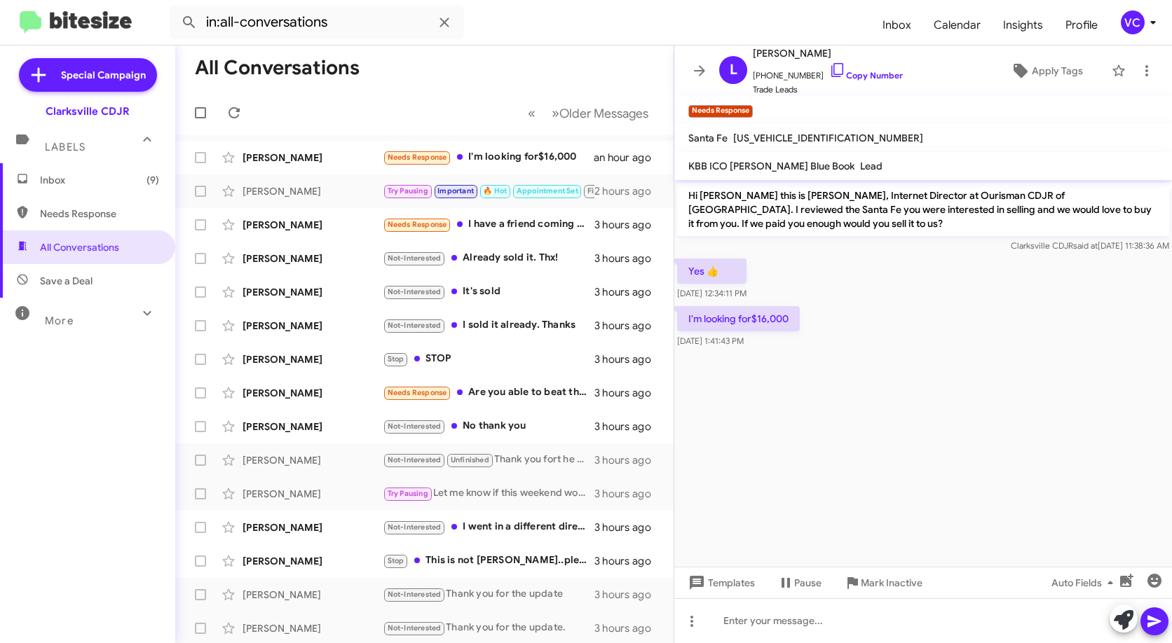
click at [844, 395] on cdk-virtual-scroll-viewport "Hi [PERSON_NAME] this is [PERSON_NAME], Internet Director at Ourisman CDJR of […" at bounding box center [923, 373] width 498 height 387
click at [285, 165] on div "[PERSON_NAME] Needs Response I'm looking for$16,000 an hour ago" at bounding box center [424, 158] width 476 height 28
click at [968, 341] on div "I'm looking for$16,000 [DATE] 1:41:43 PM" at bounding box center [923, 327] width 498 height 48
click at [879, 75] on link "Copy Number" at bounding box center [866, 75] width 74 height 11
click at [991, 412] on cdk-virtual-scroll-viewport "Hi [PERSON_NAME] this is [PERSON_NAME], Internet Director at Ourisman CDJR of […" at bounding box center [923, 373] width 498 height 387
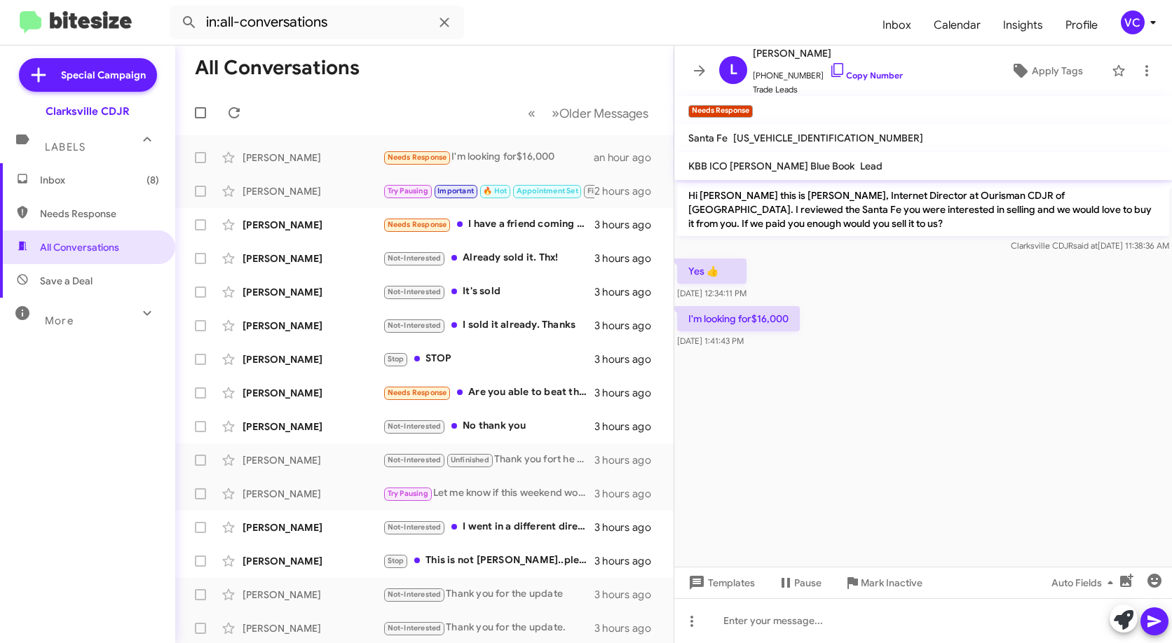
click at [994, 411] on cdk-virtual-scroll-viewport "Hi [PERSON_NAME] this is [PERSON_NAME], Internet Director at Ourisman CDJR of […" at bounding box center [923, 373] width 498 height 387
click at [996, 411] on cdk-virtual-scroll-viewport "Hi [PERSON_NAME] this is [PERSON_NAME], Internet Director at Ourisman CDJR of […" at bounding box center [923, 373] width 498 height 387
click at [355, 81] on mat-toolbar-row "All Conversations" at bounding box center [424, 68] width 498 height 45
click at [933, 365] on cdk-virtual-scroll-viewport "Hi [PERSON_NAME] this is [PERSON_NAME], Internet Director at Ourisman CDJR of […" at bounding box center [923, 373] width 498 height 387
click at [931, 362] on cdk-virtual-scroll-viewport "Hi [PERSON_NAME] this is [PERSON_NAME], Internet Director at Ourisman CDJR of […" at bounding box center [923, 373] width 498 height 387
